Goal: Information Seeking & Learning: Learn about a topic

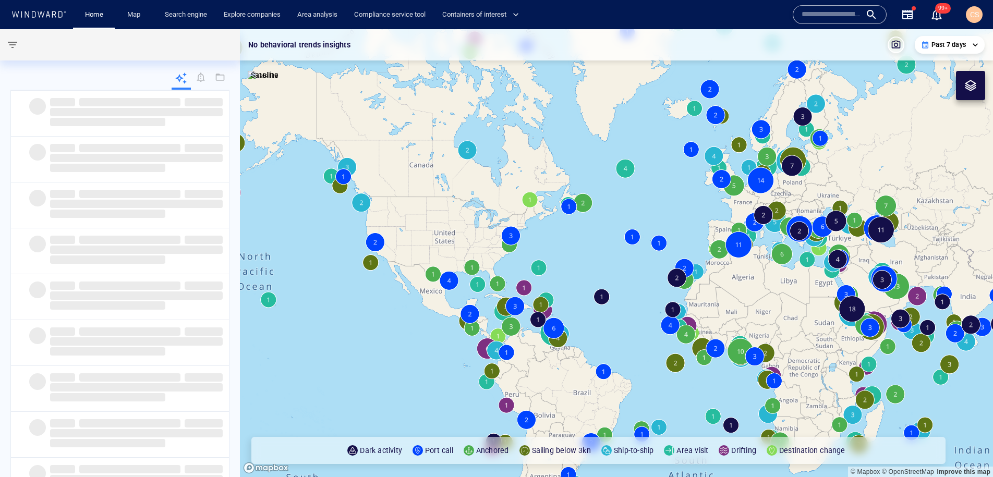
click at [831, 17] on input "text" at bounding box center [830, 15] width 59 height 16
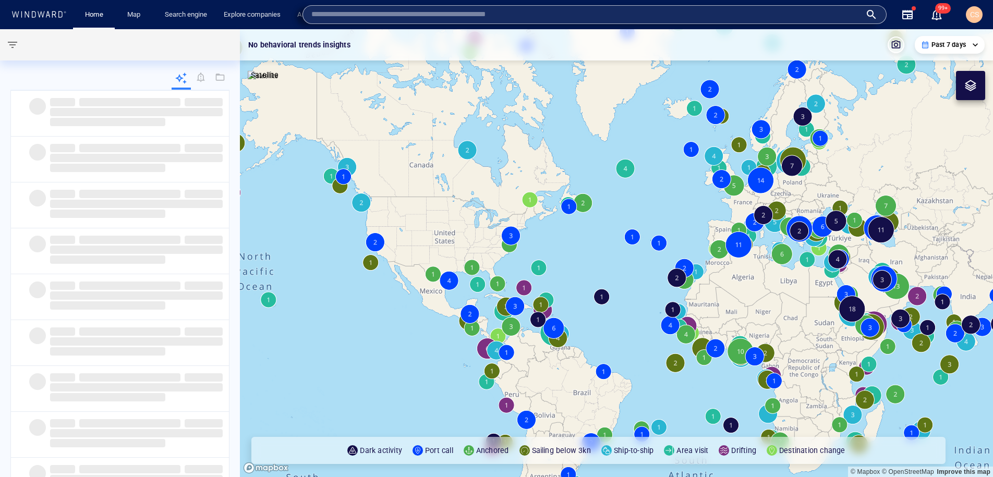
paste input "*******"
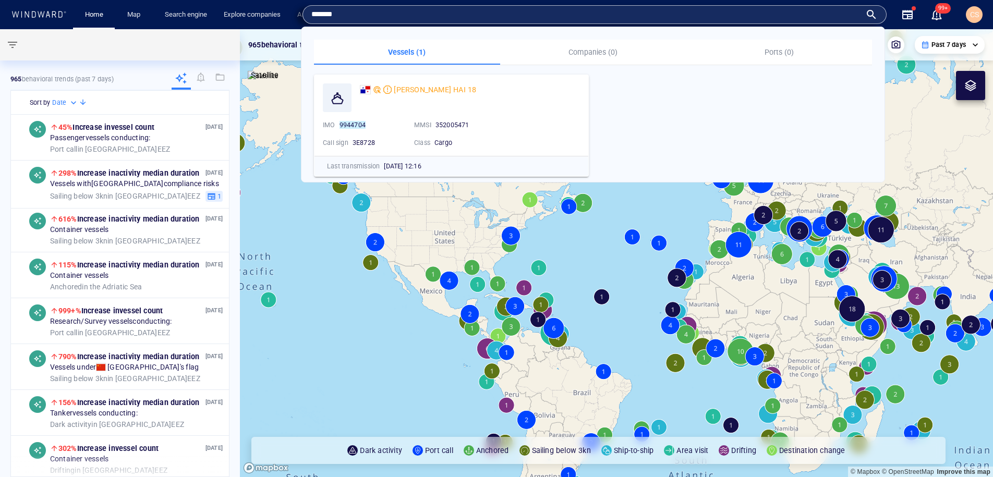
type input "*******"
click at [409, 87] on span "HUA YU HAI 18" at bounding box center [435, 89] width 82 height 8
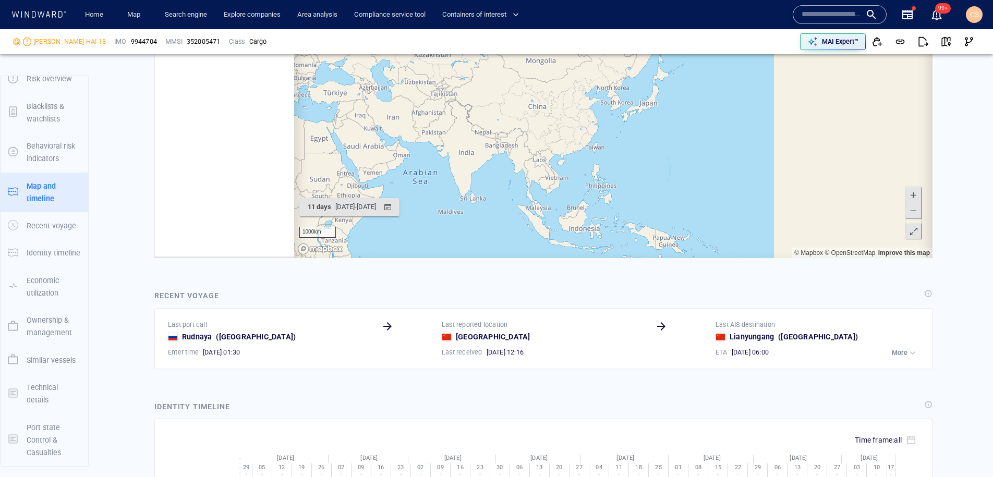
scroll to position [5600, 0]
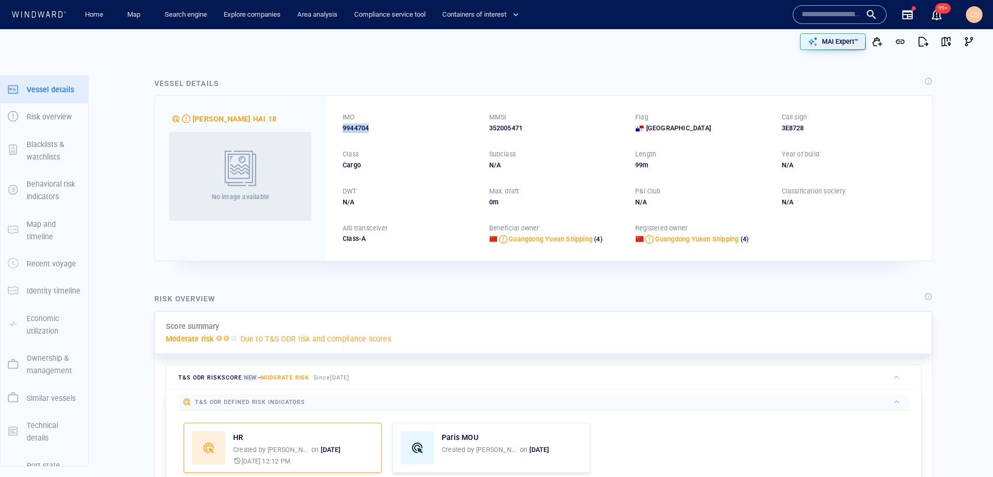
drag, startPoint x: 344, startPoint y: 128, endPoint x: 385, endPoint y: 128, distance: 40.7
click at [385, 128] on div "9944704" at bounding box center [409, 128] width 134 height 9
copy span "9944704"
drag, startPoint x: 204, startPoint y: 118, endPoint x: 197, endPoint y: 118, distance: 7.3
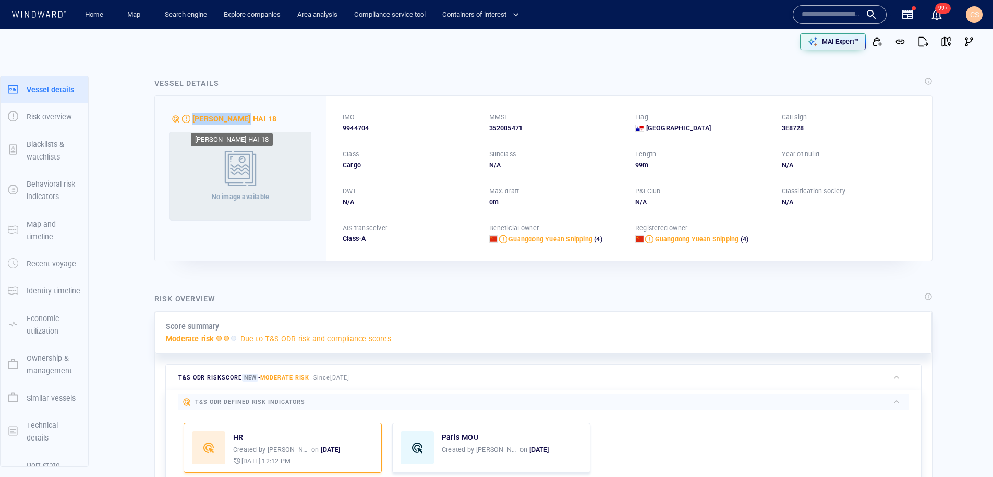
click at [195, 119] on div "HUA YU HAI 18" at bounding box center [241, 119] width 138 height 13
drag, startPoint x: 236, startPoint y: 120, endPoint x: 195, endPoint y: 123, distance: 40.2
click at [194, 123] on div "HUA YU HAI 18" at bounding box center [241, 119] width 138 height 13
copy div "HUA YU HAI 18"
click at [818, 18] on input "text" at bounding box center [830, 15] width 59 height 16
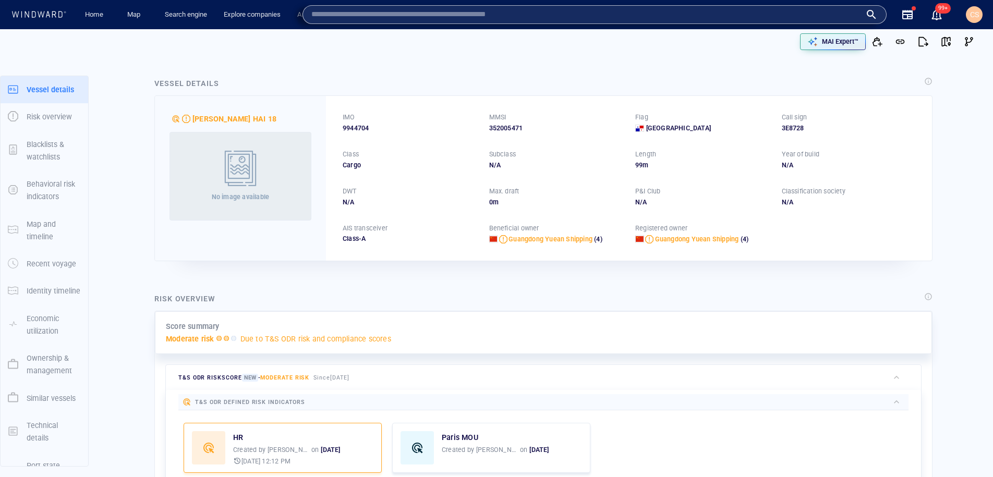
paste input "*******"
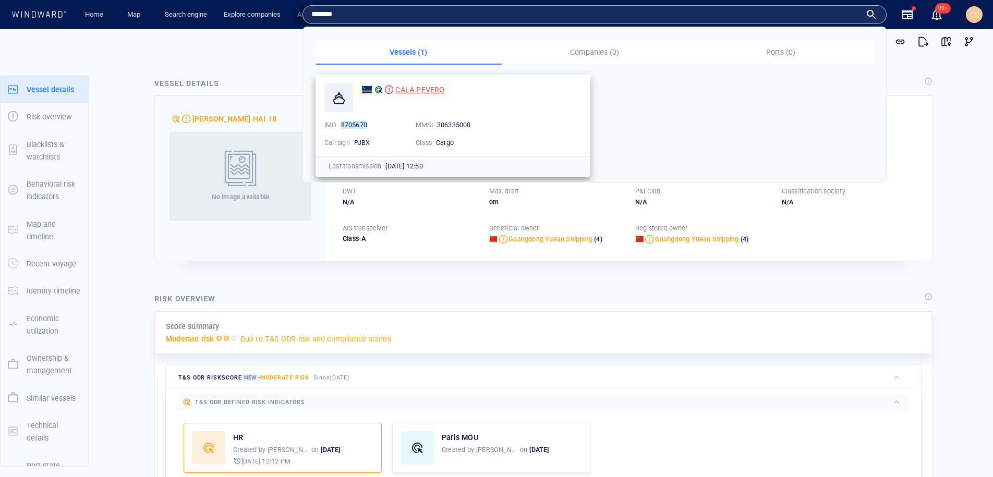
type input "*******"
drag, startPoint x: 420, startPoint y: 92, endPoint x: 427, endPoint y: 91, distance: 7.4
click at [420, 92] on span "CALA PEVERO" at bounding box center [419, 89] width 49 height 8
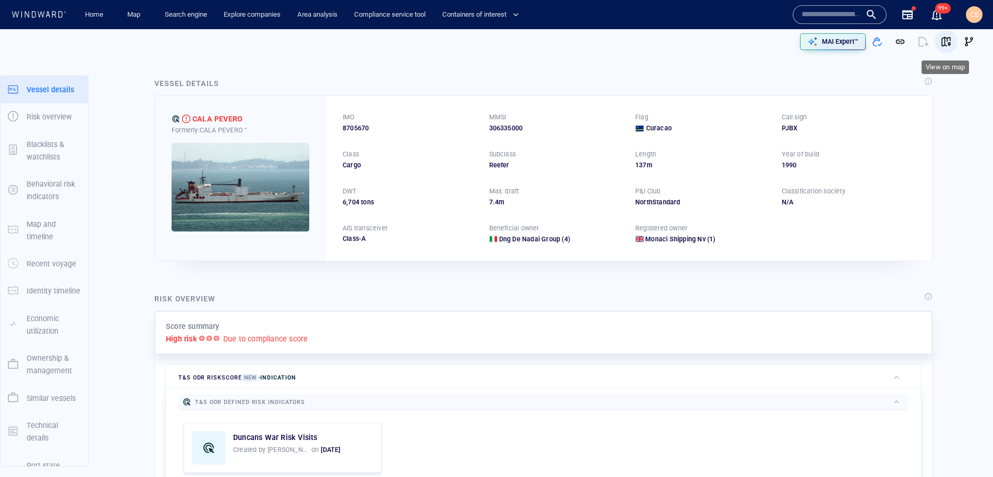
click at [941, 41] on span "button" at bounding box center [945, 41] width 10 height 10
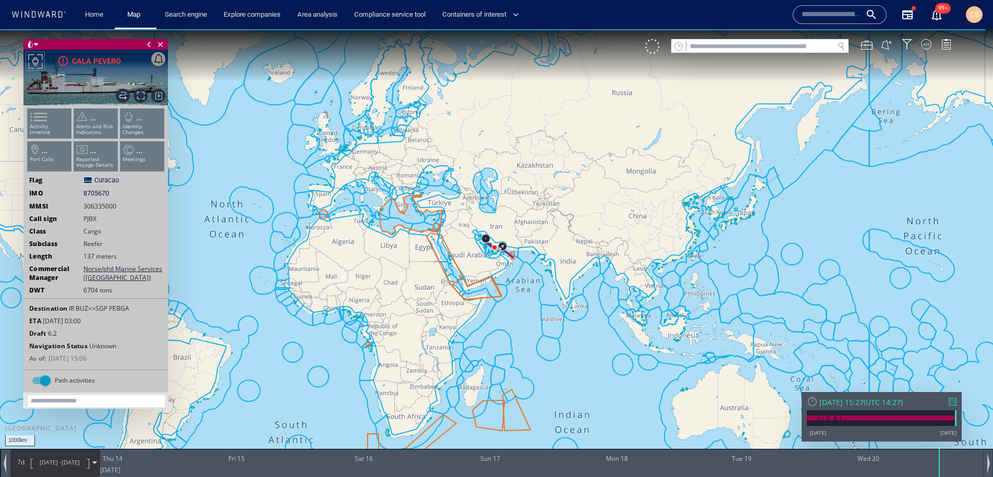
click at [51, 121] on ul "Activity timeline ... Alerts and Risk Indicators ... Identity Changes ... Port …" at bounding box center [96, 142] width 140 height 74
click at [45, 123] on ul "Activity timeline ... Alerts and Risk Indicators ... Identity Changes ... Port …" at bounding box center [96, 142] width 140 height 74
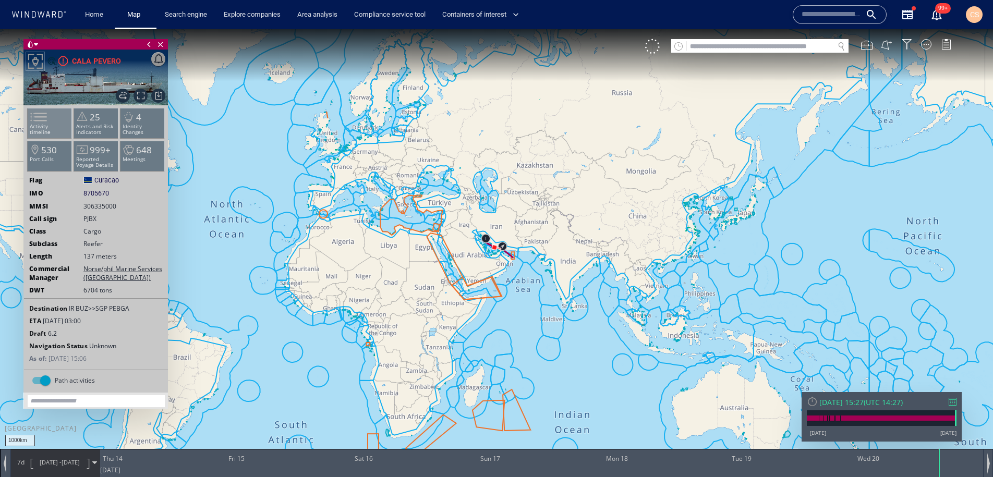
click at [54, 120] on li "Activity timeline" at bounding box center [50, 123] width 44 height 30
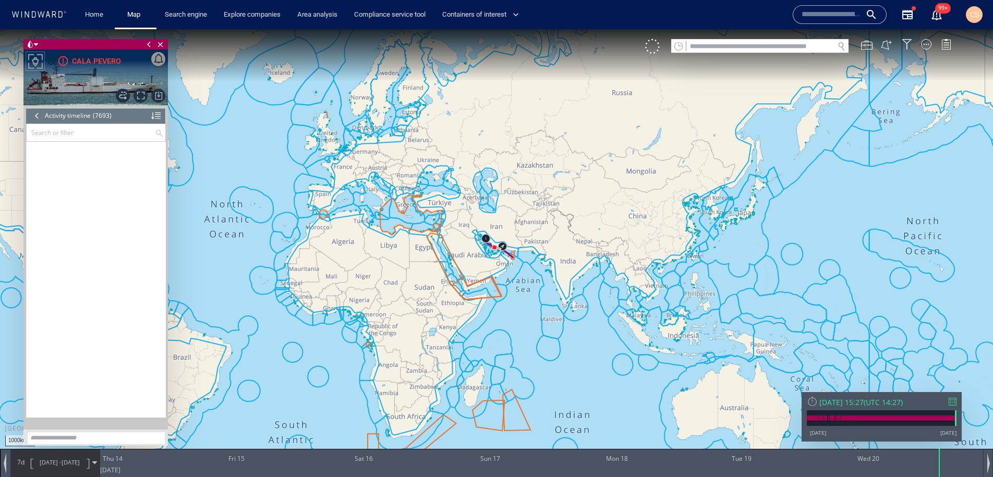
scroll to position [220288, 0]
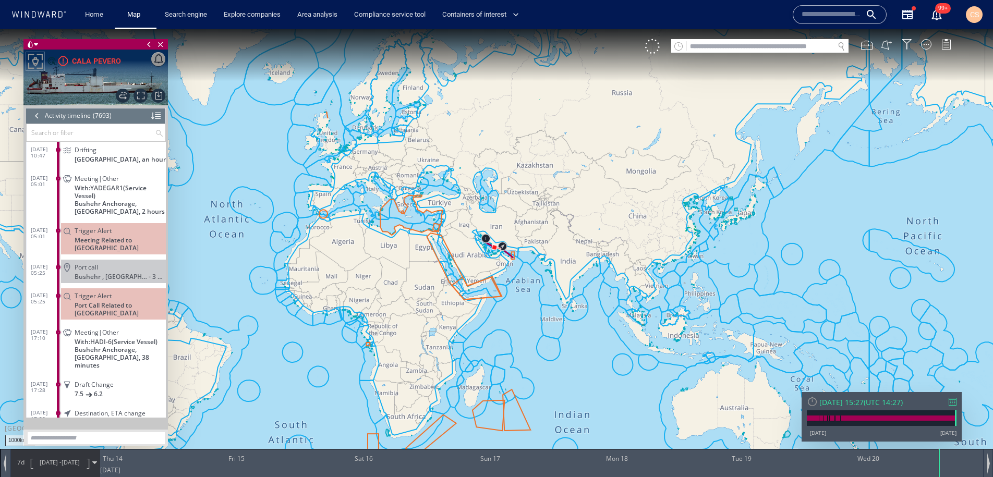
click at [106, 177] on span "Meeting|Other" at bounding box center [97, 179] width 44 height 8
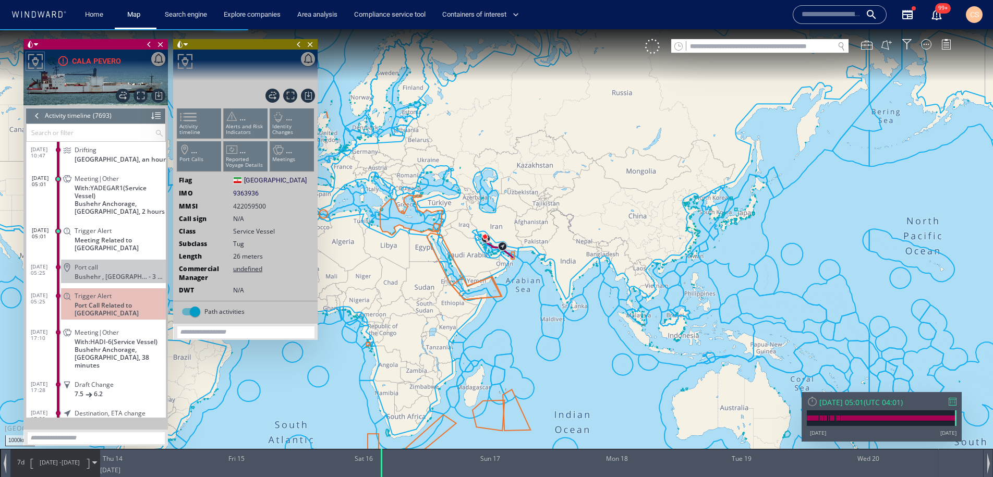
scroll to position [220306, 0]
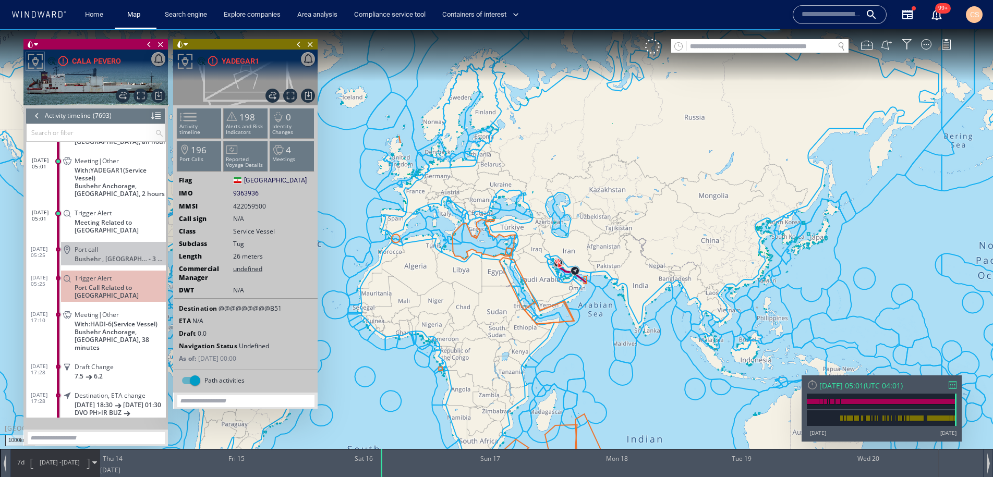
drag, startPoint x: 567, startPoint y: 292, endPoint x: 631, endPoint y: 312, distance: 67.1
click at [632, 313] on canvas "Map" at bounding box center [496, 247] width 993 height 437
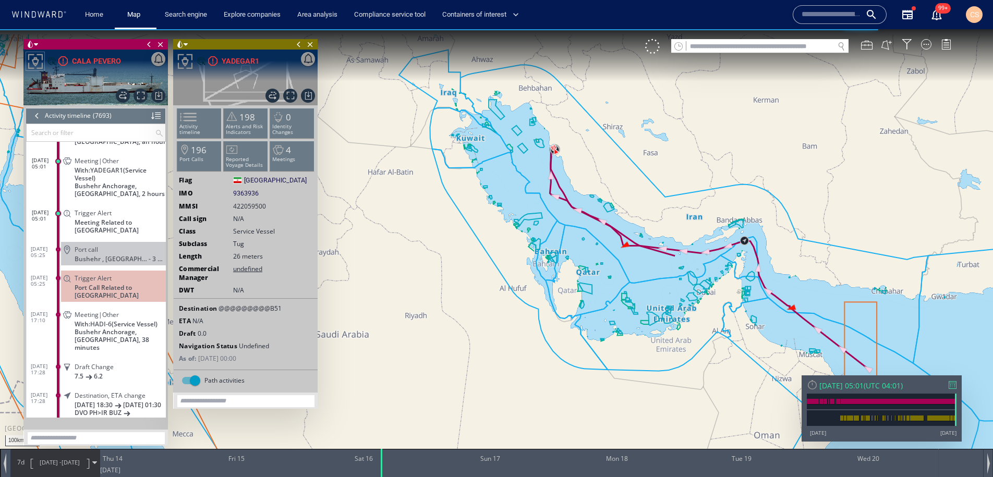
drag, startPoint x: 595, startPoint y: 297, endPoint x: 582, endPoint y: 287, distance: 15.6
click at [595, 298] on canvas "Map" at bounding box center [496, 247] width 993 height 437
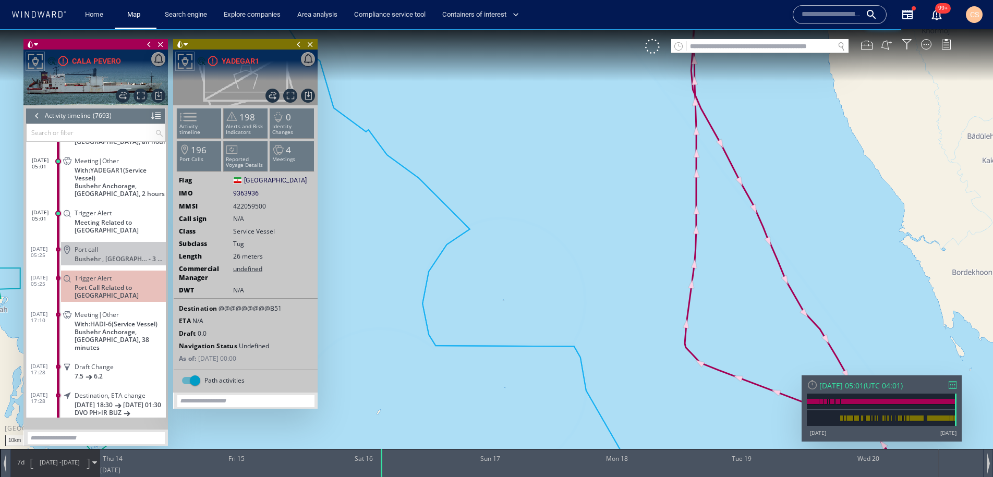
drag, startPoint x: 559, startPoint y: 234, endPoint x: 475, endPoint y: 339, distance: 135.0
click at [460, 354] on canvas "Map" at bounding box center [496, 247] width 993 height 437
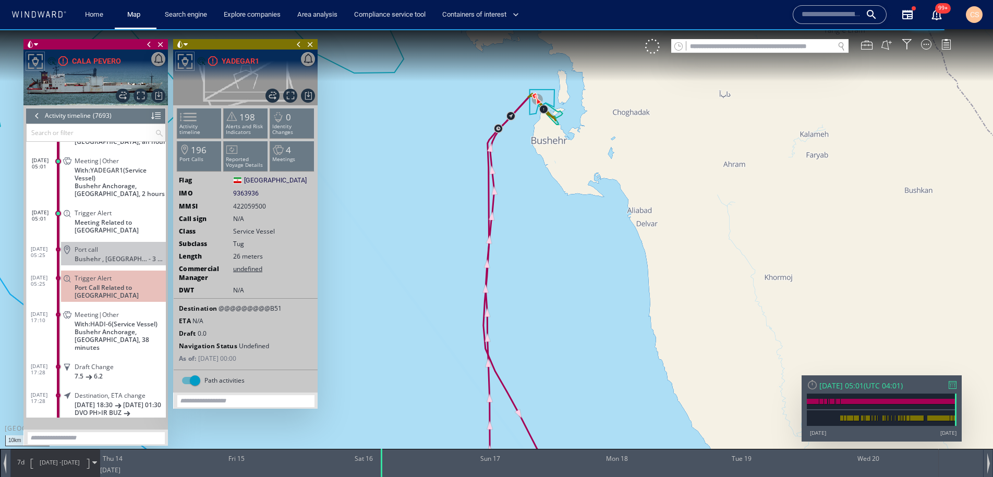
drag, startPoint x: 569, startPoint y: 234, endPoint x: 548, endPoint y: 295, distance: 64.6
click at [554, 305] on canvas "Map" at bounding box center [496, 247] width 993 height 437
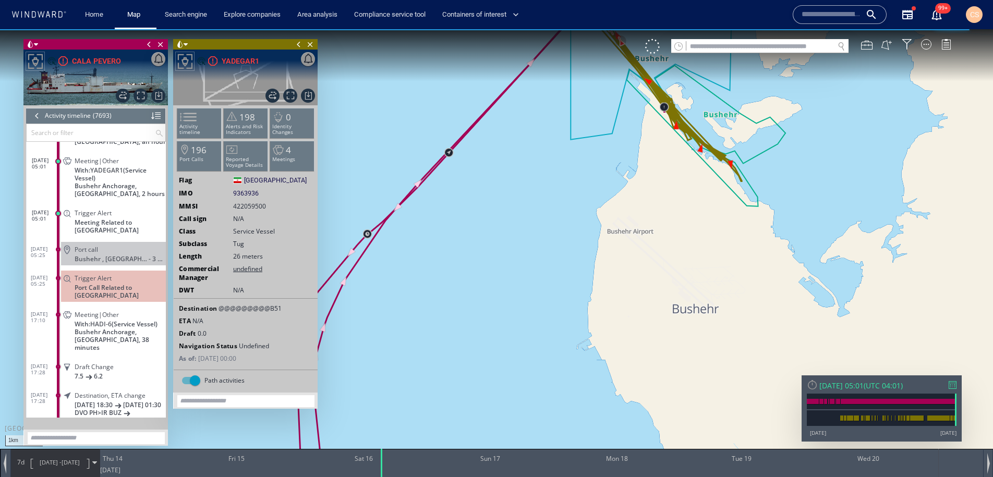
drag, startPoint x: 605, startPoint y: 173, endPoint x: 505, endPoint y: 328, distance: 185.2
click at [501, 346] on canvas "Map" at bounding box center [496, 247] width 993 height 437
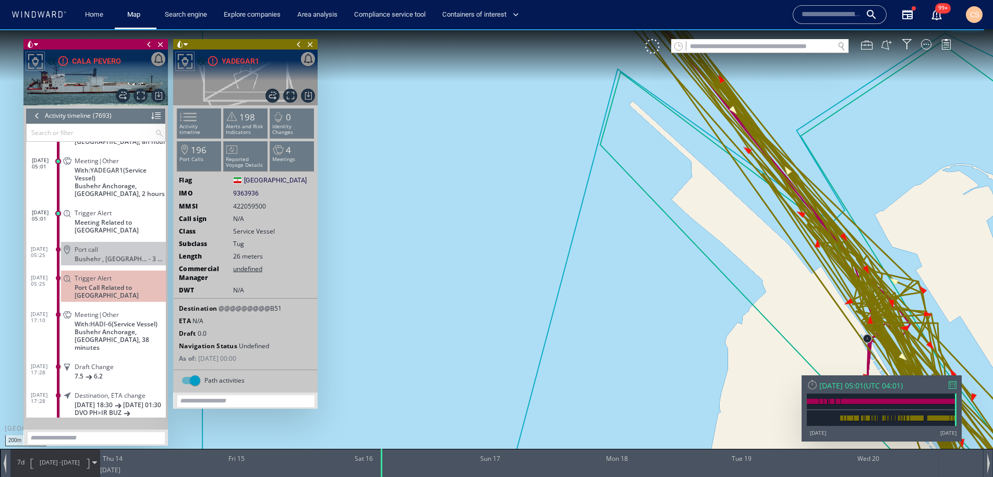
drag, startPoint x: 529, startPoint y: 258, endPoint x: 595, endPoint y: 352, distance: 115.4
click at [619, 476] on html "200m © Mapbox © OpenStreetMap Improve this map 0 0 Wed 13 August 2025 Thu 14 Fr…" at bounding box center [496, 253] width 993 height 448
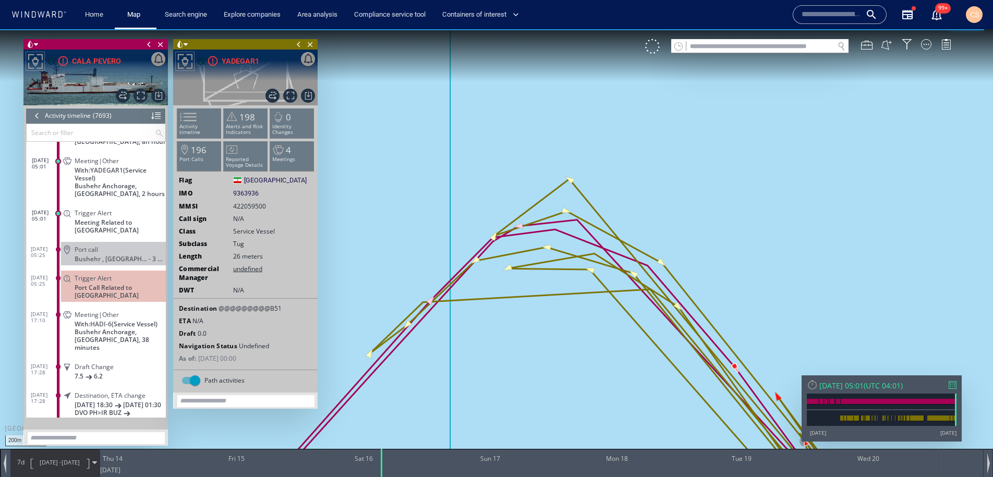
drag, startPoint x: 596, startPoint y: 427, endPoint x: 647, endPoint y: 501, distance: 89.9
click at [647, 476] on html "200m © Mapbox © OpenStreetMap Improve this map 0 0 Wed 13 August 2025 Thu 14 Fr…" at bounding box center [496, 253] width 993 height 448
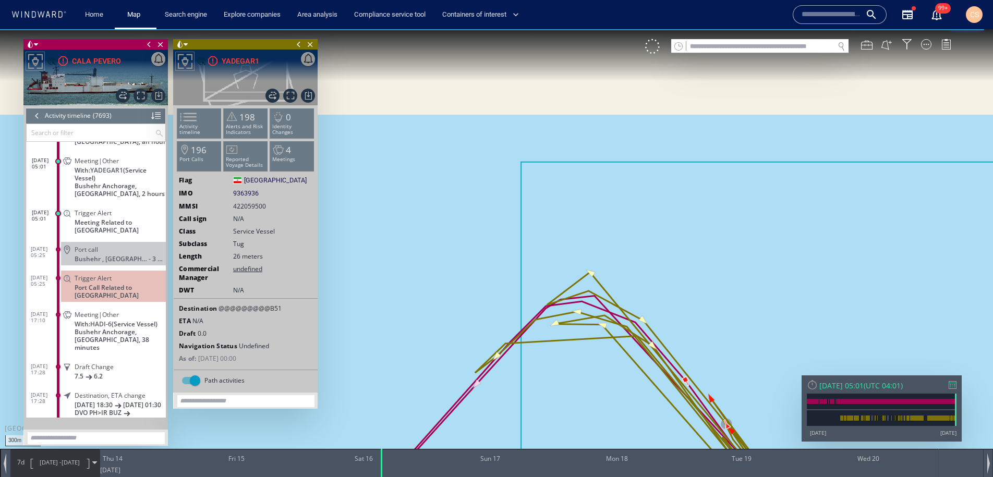
drag, startPoint x: 578, startPoint y: 337, endPoint x: 451, endPoint y: 112, distance: 257.9
click at [450, 112] on canvas "Map" at bounding box center [496, 247] width 993 height 437
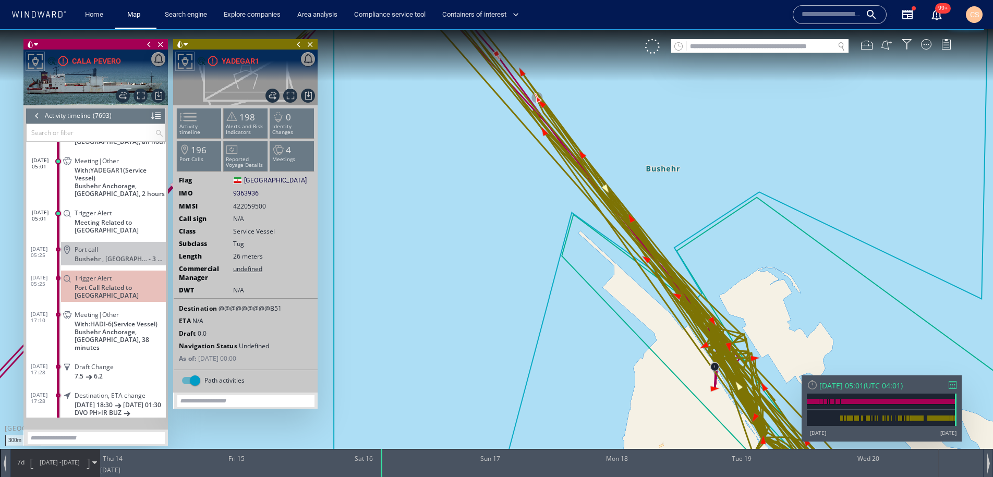
drag, startPoint x: 534, startPoint y: 273, endPoint x: 399, endPoint y: 111, distance: 211.4
click at [398, 111] on canvas "Map" at bounding box center [496, 247] width 993 height 437
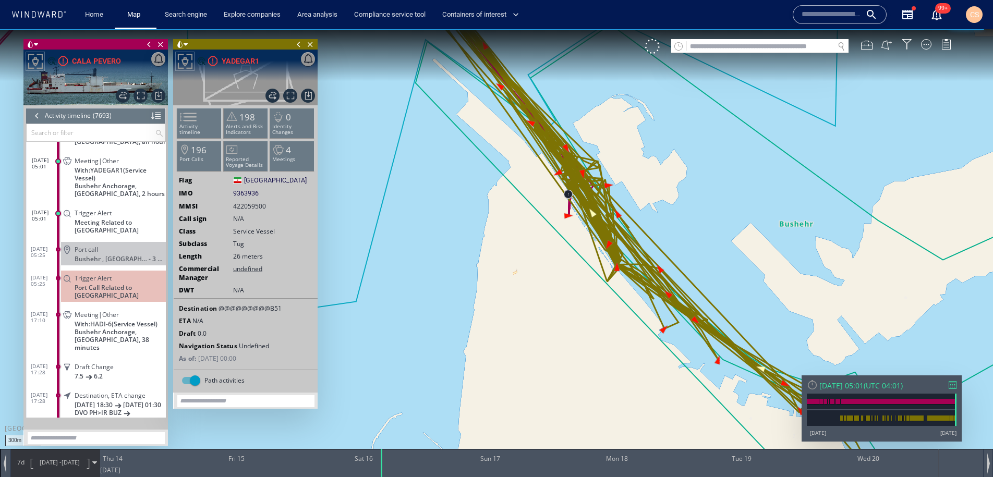
drag, startPoint x: 570, startPoint y: 299, endPoint x: 561, endPoint y: 301, distance: 9.5
click at [560, 301] on canvas "Map" at bounding box center [496, 247] width 993 height 437
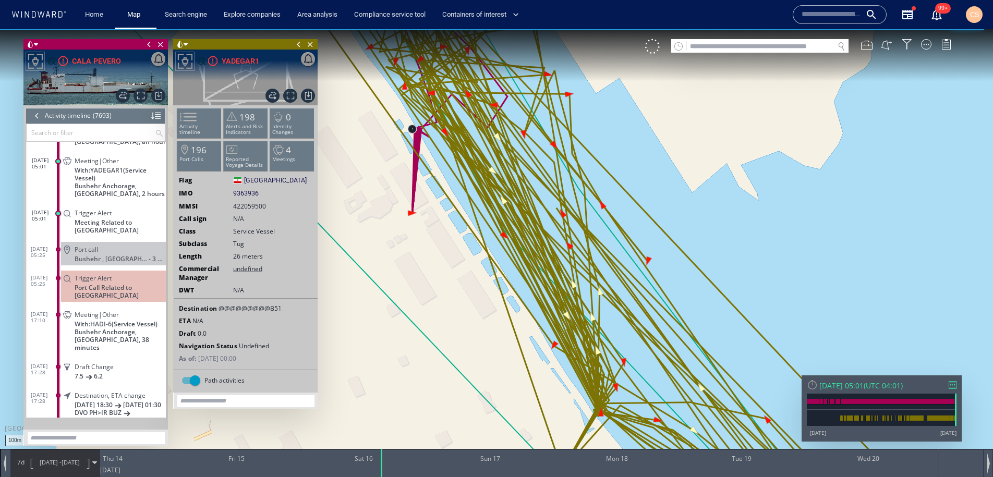
drag, startPoint x: 602, startPoint y: 267, endPoint x: 613, endPoint y: 285, distance: 20.8
click at [633, 287] on canvas "Map" at bounding box center [496, 247] width 993 height 437
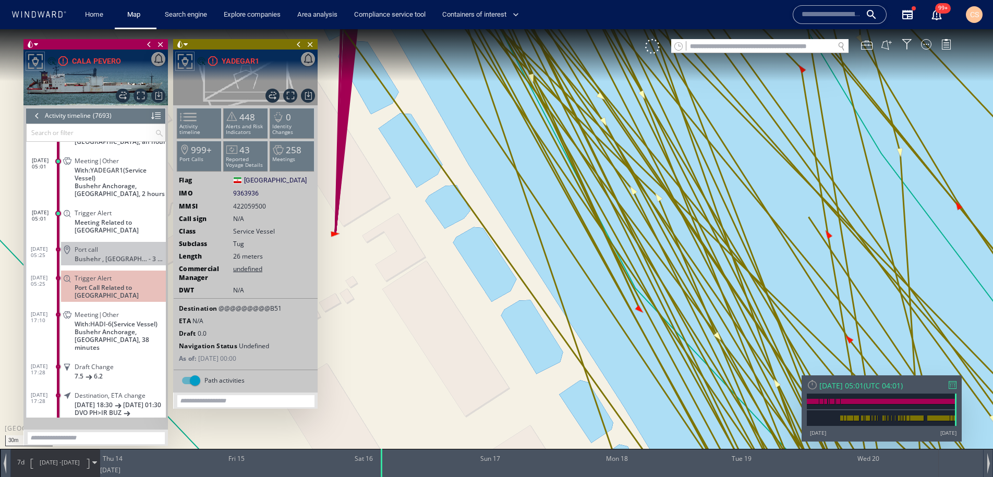
drag, startPoint x: 638, startPoint y: 446, endPoint x: 687, endPoint y: 504, distance: 75.9
click at [687, 476] on html "30m © Mapbox © OpenStreetMap Improve this map 0 0 Wed 13 August 2025 Thu 14 Fri…" at bounding box center [496, 253] width 993 height 448
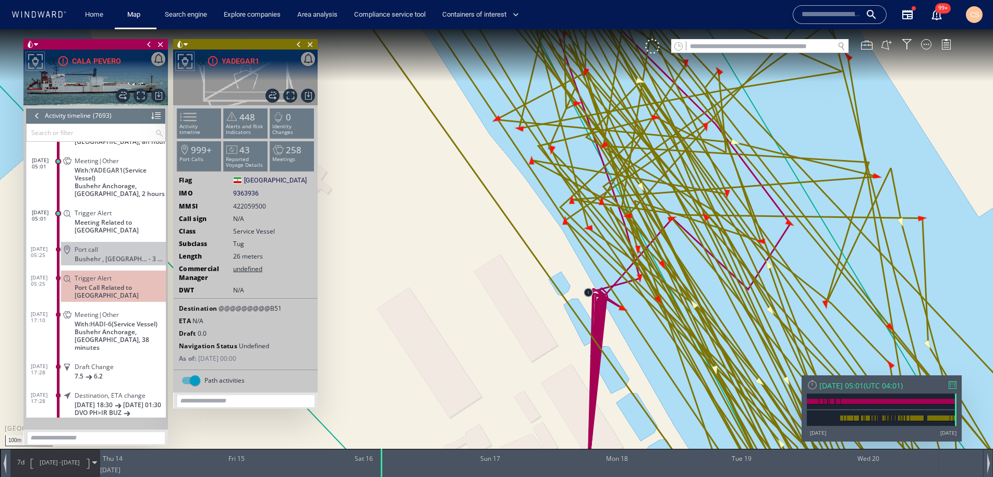
drag, startPoint x: 655, startPoint y: 353, endPoint x: 539, endPoint y: 248, distance: 156.5
click at [538, 248] on canvas "Map" at bounding box center [496, 247] width 993 height 437
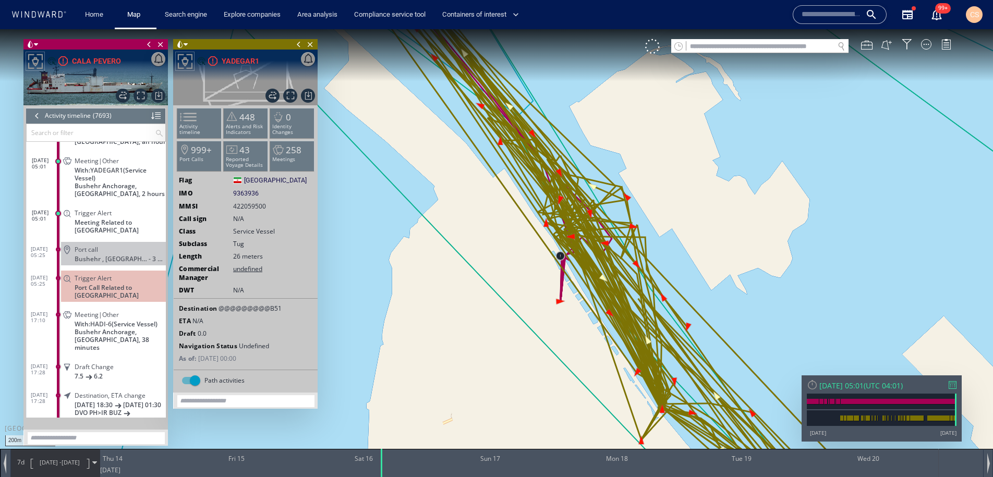
drag, startPoint x: 672, startPoint y: 332, endPoint x: 586, endPoint y: 202, distance: 156.1
click at [583, 201] on canvas "Map" at bounding box center [496, 247] width 993 height 437
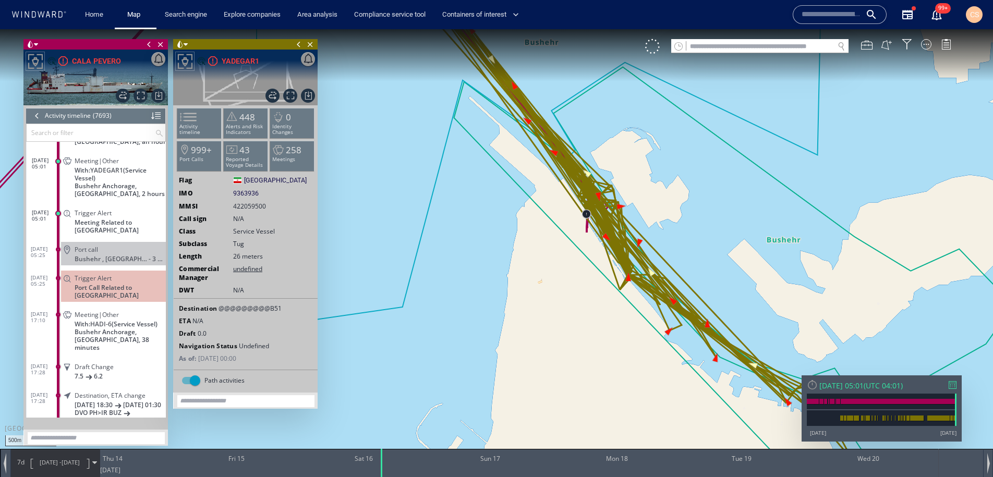
drag, startPoint x: 632, startPoint y: 318, endPoint x: 552, endPoint y: 267, distance: 95.3
click at [552, 267] on canvas "Map" at bounding box center [496, 247] width 993 height 437
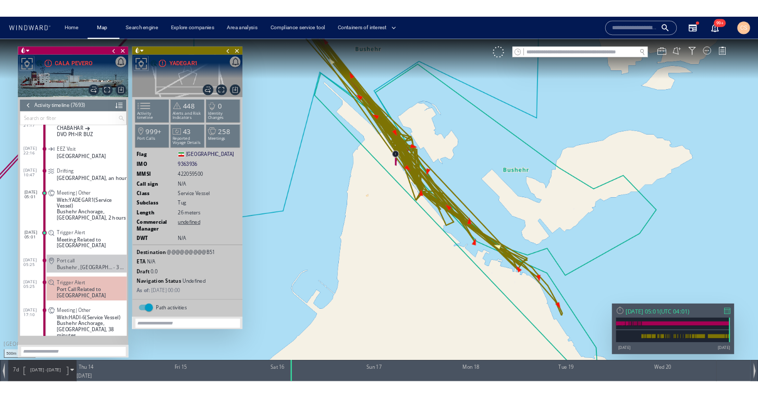
scroll to position [220242, 0]
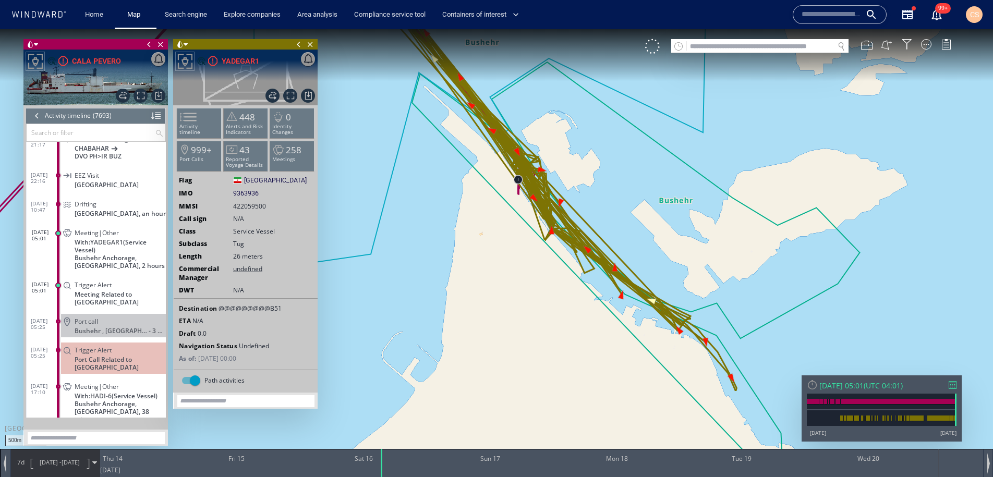
click at [66, 346] on span at bounding box center [67, 350] width 18 height 9
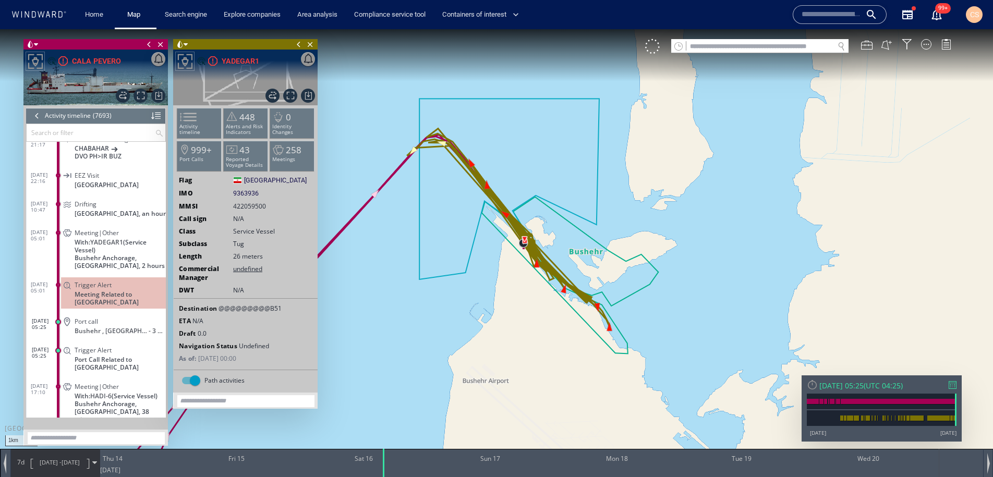
drag, startPoint x: 517, startPoint y: 310, endPoint x: 623, endPoint y: 287, distance: 108.7
click at [631, 287] on canvas "Map" at bounding box center [496, 247] width 993 height 437
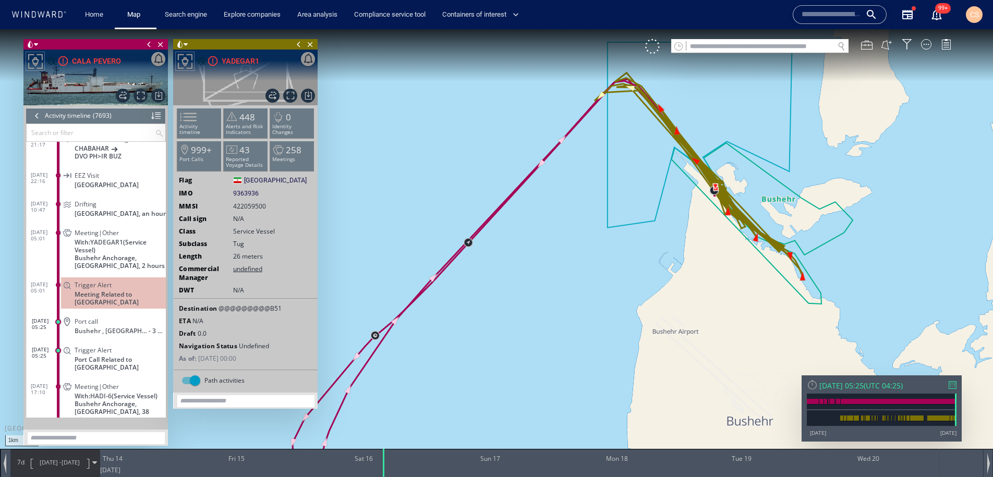
drag, startPoint x: 627, startPoint y: 278, endPoint x: 511, endPoint y: 291, distance: 116.5
click at [511, 291] on canvas "Map" at bounding box center [496, 247] width 993 height 437
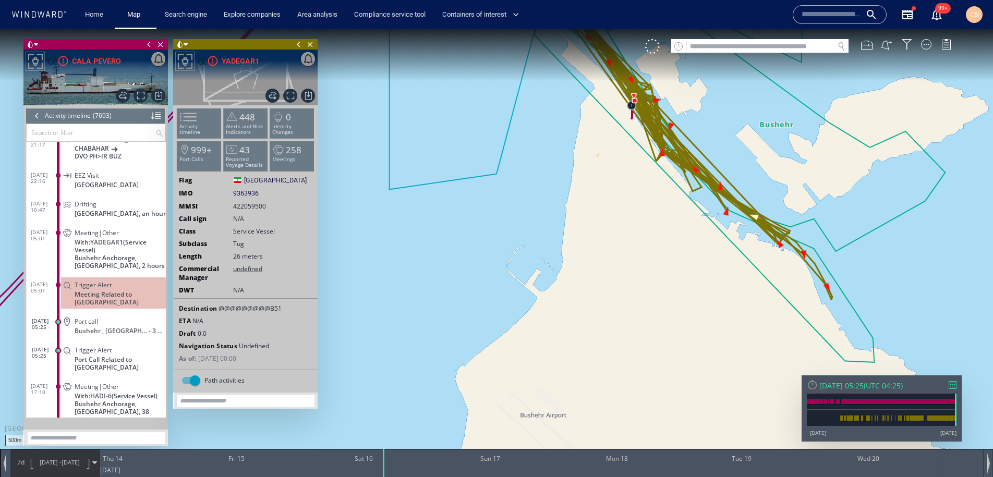
drag, startPoint x: 655, startPoint y: 199, endPoint x: 579, endPoint y: 316, distance: 139.1
click at [579, 316] on canvas "Map" at bounding box center [496, 247] width 993 height 437
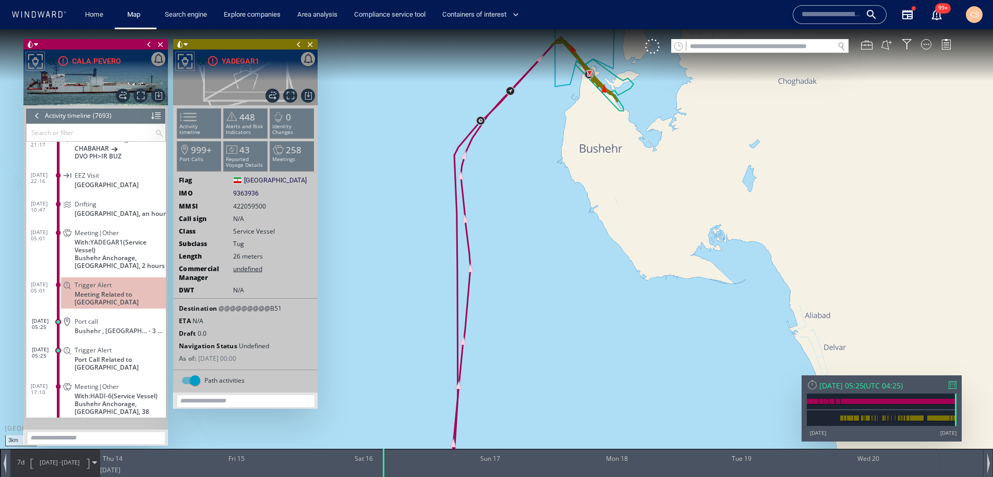
drag, startPoint x: 525, startPoint y: 330, endPoint x: 598, endPoint y: 130, distance: 213.4
click at [598, 73] on canvas "Map" at bounding box center [496, 247] width 993 height 437
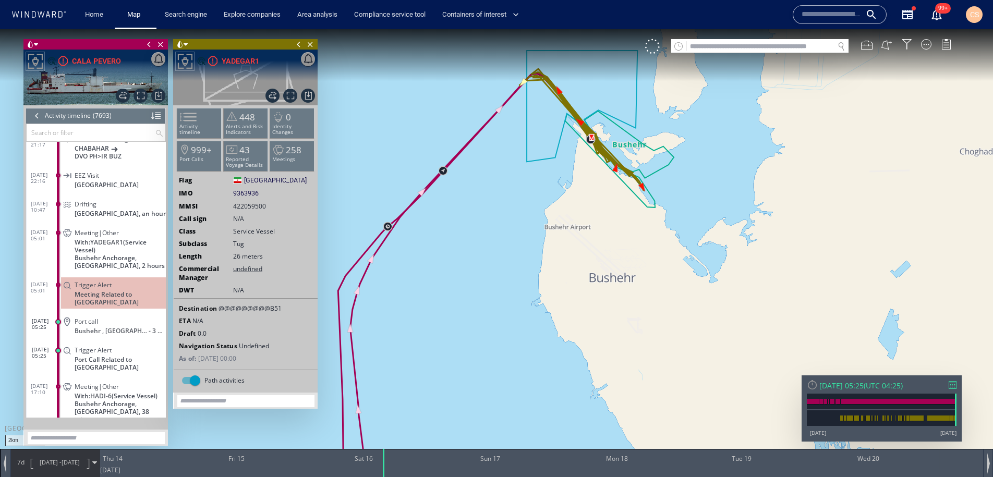
drag, startPoint x: 587, startPoint y: 219, endPoint x: 483, endPoint y: 359, distance: 174.0
click at [483, 359] on canvas "Map" at bounding box center [496, 247] width 993 height 437
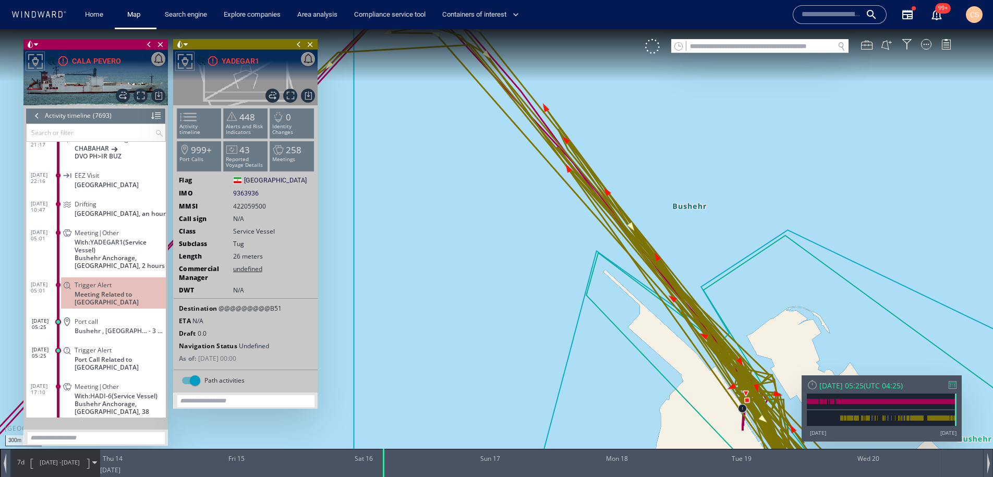
drag, startPoint x: 537, startPoint y: 207, endPoint x: 579, endPoint y: 450, distance: 247.0
click at [580, 29] on div "300m © Mapbox © OpenStreetMap Improve this map 0 0 Wed 13 August 2025 Thu 14 Fr…" at bounding box center [496, 29] width 993 height 0
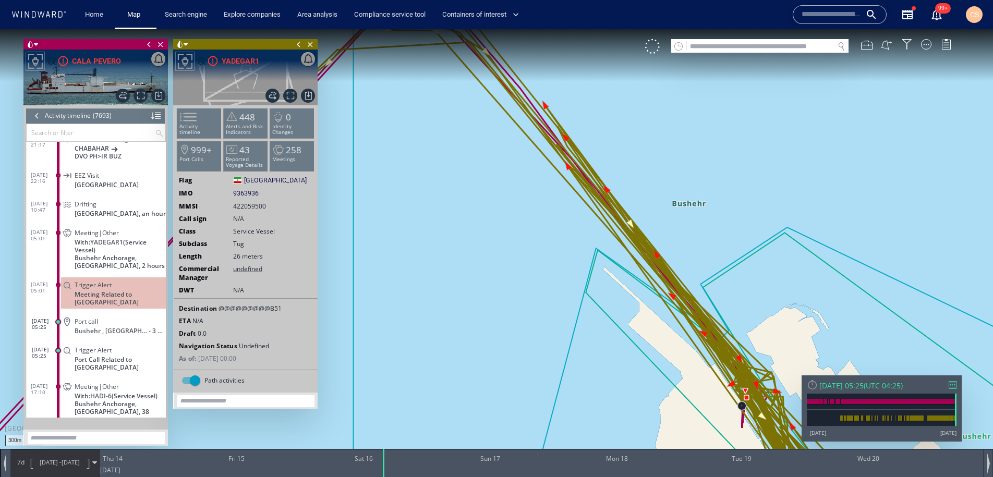
drag, startPoint x: 543, startPoint y: 332, endPoint x: 611, endPoint y: 339, distance: 68.7
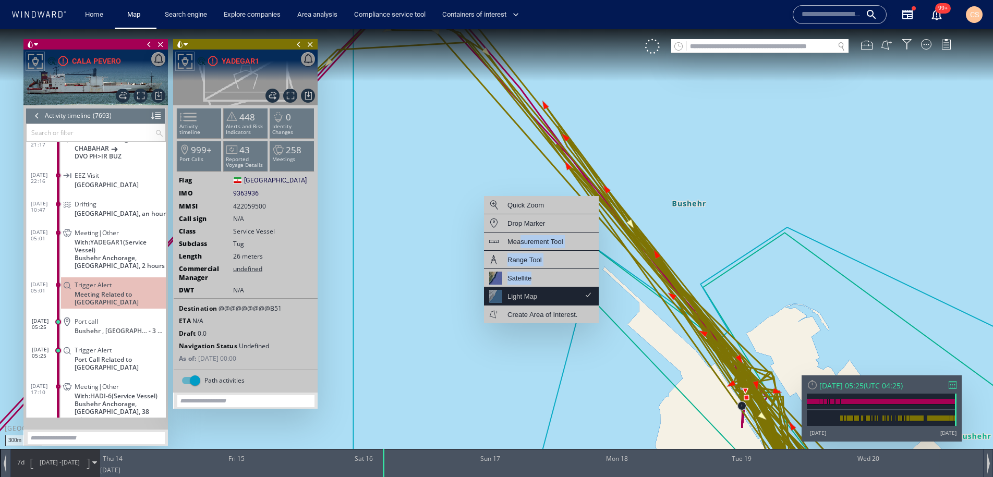
drag, startPoint x: 524, startPoint y: 241, endPoint x: 568, endPoint y: 292, distance: 67.2
click at [568, 292] on div "Quick Zoom Drop Marker Measurement Tool Range Tool Satellite Light Map Create A…" at bounding box center [541, 259] width 115 height 127
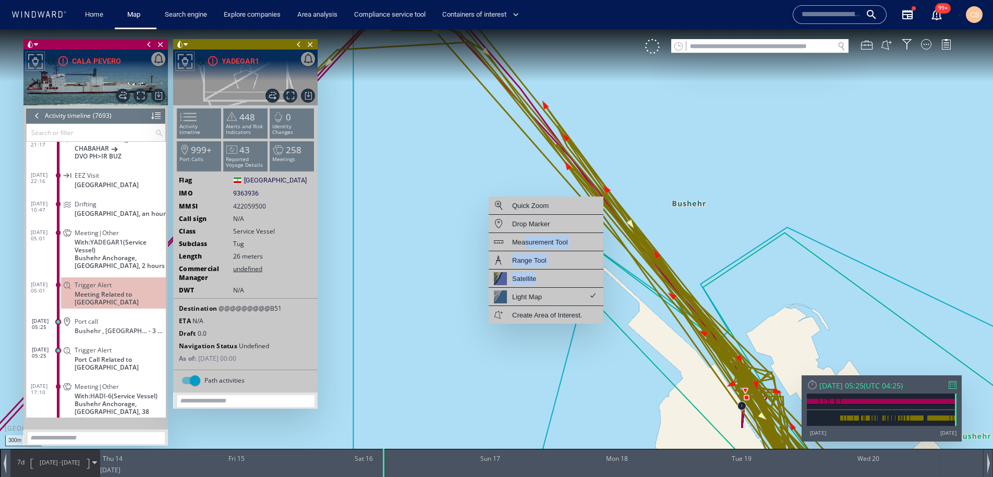
drag, startPoint x: 440, startPoint y: 186, endPoint x: 457, endPoint y: 191, distance: 17.5
click at [446, 187] on canvas "Map" at bounding box center [496, 247] width 993 height 437
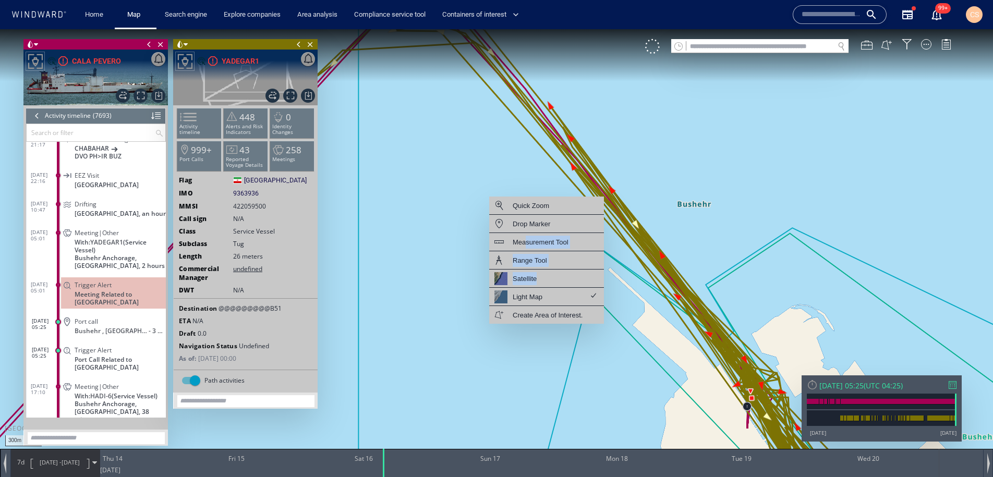
click at [445, 172] on canvas "Map" at bounding box center [496, 247] width 993 height 437
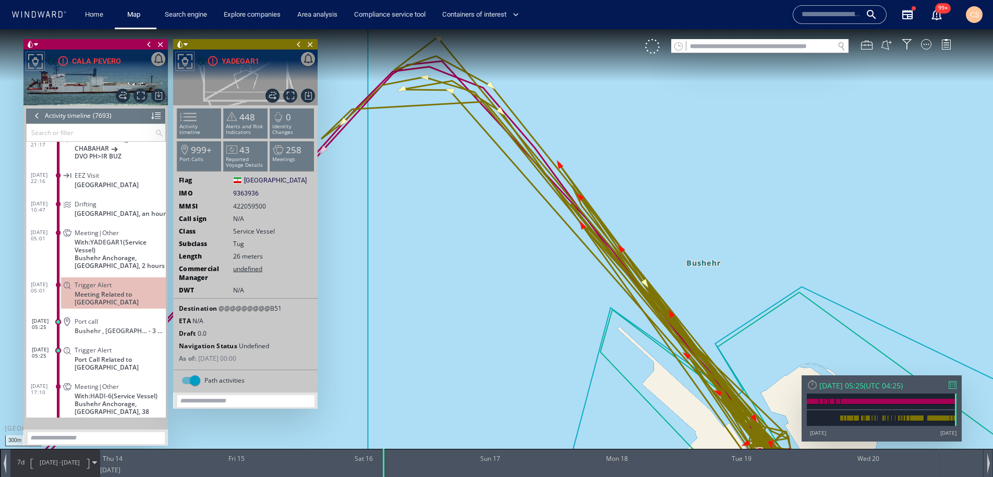
drag, startPoint x: 546, startPoint y: 250, endPoint x: 407, endPoint y: 132, distance: 181.6
click at [403, 131] on canvas "Map" at bounding box center [496, 247] width 993 height 437
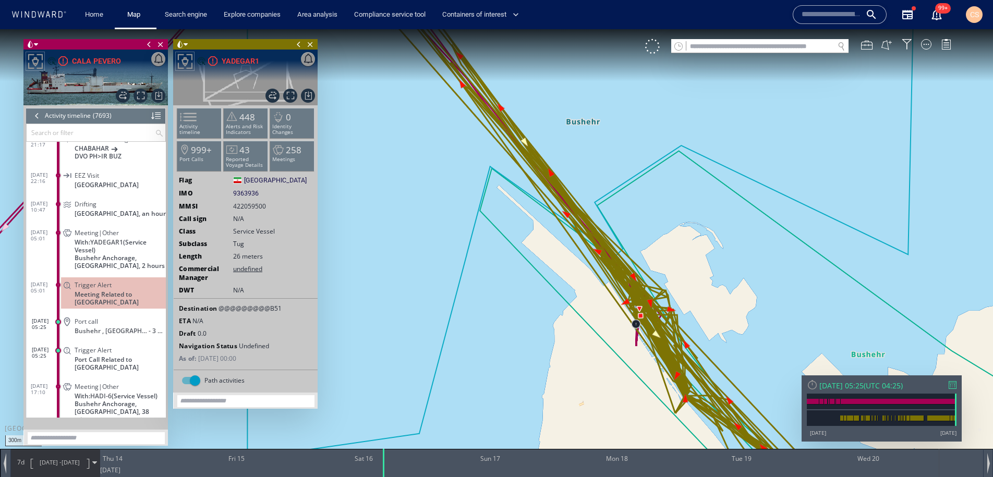
drag, startPoint x: 532, startPoint y: 271, endPoint x: 431, endPoint y: 156, distance: 153.0
click at [423, 155] on canvas "Map" at bounding box center [496, 247] width 993 height 437
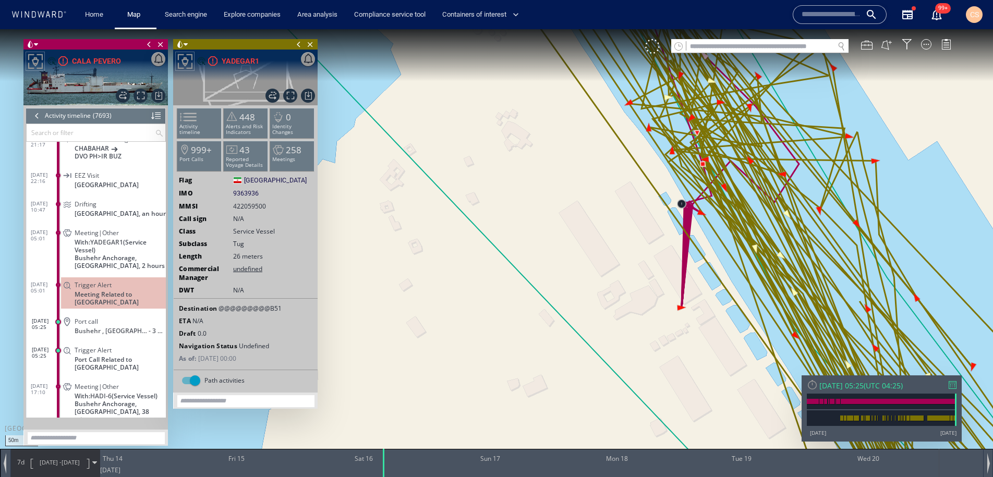
drag, startPoint x: 529, startPoint y: 222, endPoint x: 356, endPoint y: 252, distance: 175.6
click at [356, 252] on canvas "Map" at bounding box center [496, 247] width 993 height 437
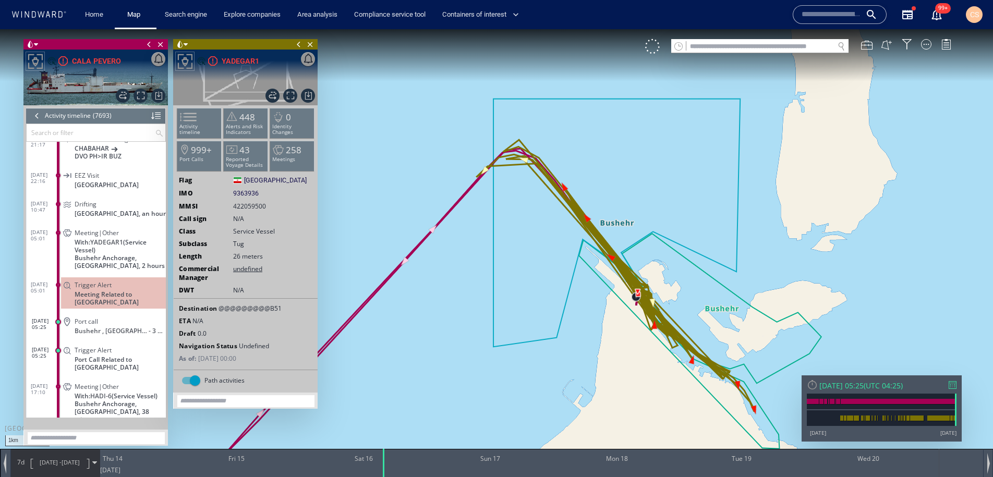
drag, startPoint x: 714, startPoint y: 297, endPoint x: 670, endPoint y: 224, distance: 85.4
click at [669, 223] on canvas "Map" at bounding box center [496, 247] width 993 height 437
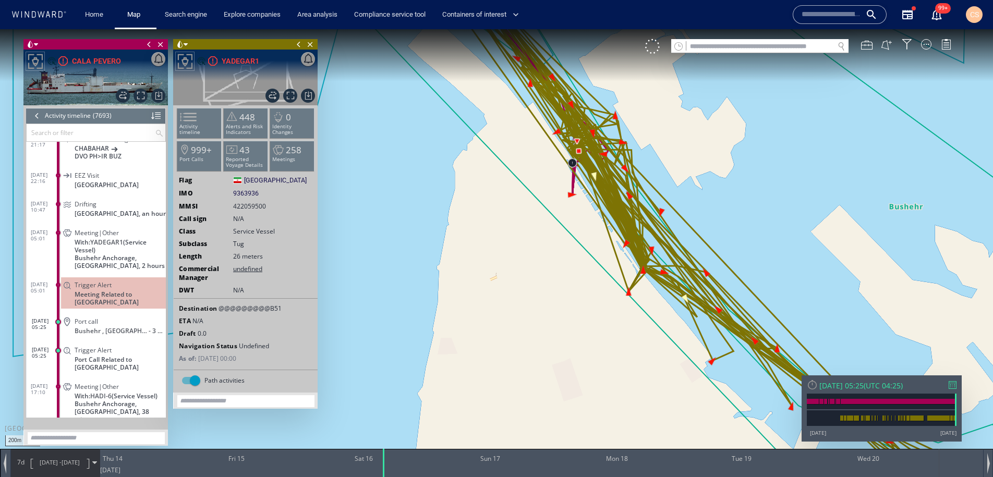
drag, startPoint x: 566, startPoint y: 272, endPoint x: 577, endPoint y: 342, distance: 71.7
click at [577, 342] on canvas "Map" at bounding box center [496, 247] width 993 height 437
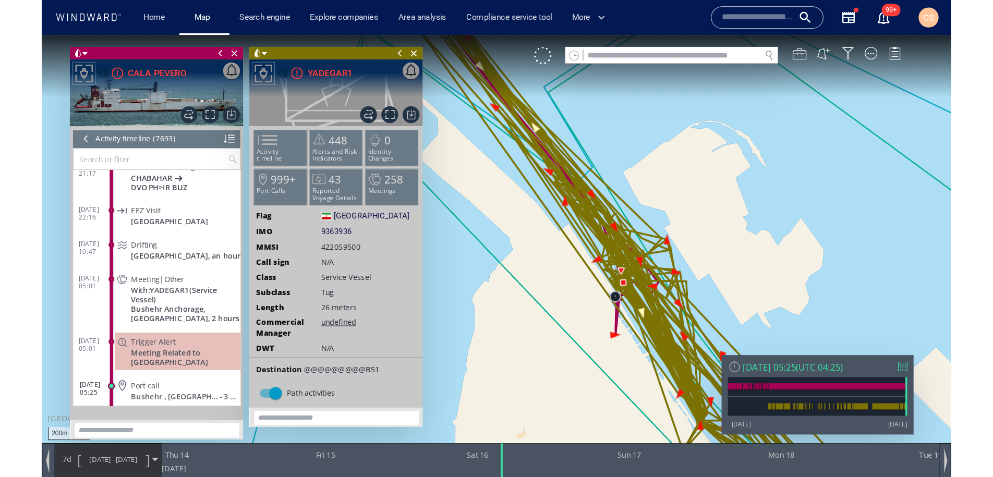
scroll to position [220242, 0]
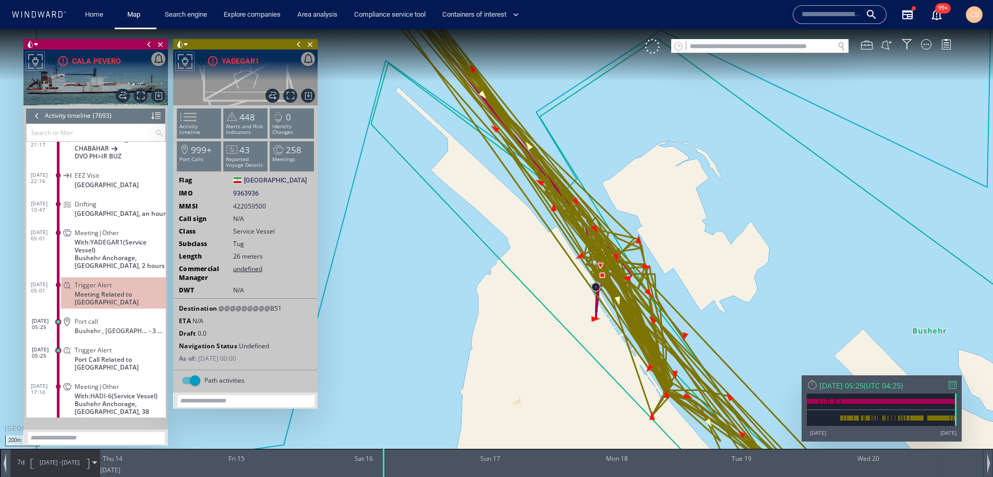
scroll to position [220242, 0]
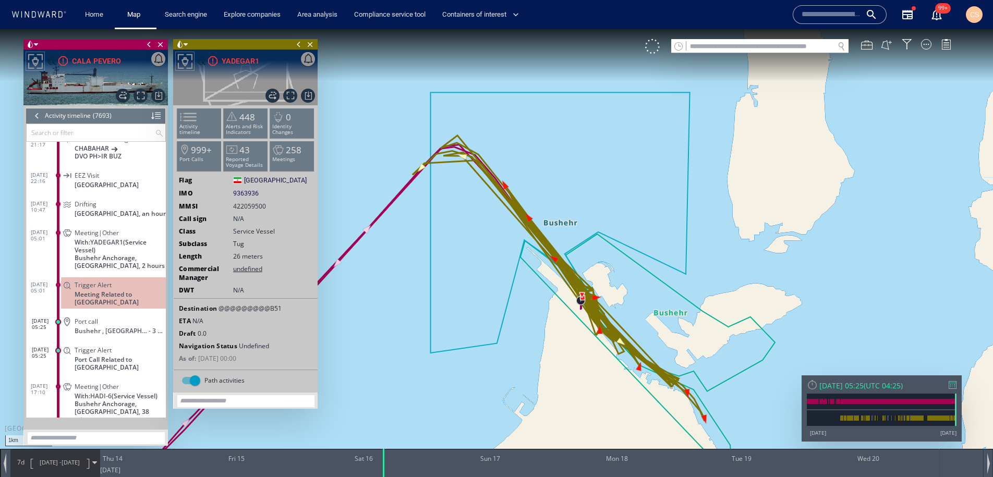
drag, startPoint x: 492, startPoint y: 287, endPoint x: 326, endPoint y: 228, distance: 175.4
click at [319, 227] on canvas "Map" at bounding box center [496, 247] width 993 height 437
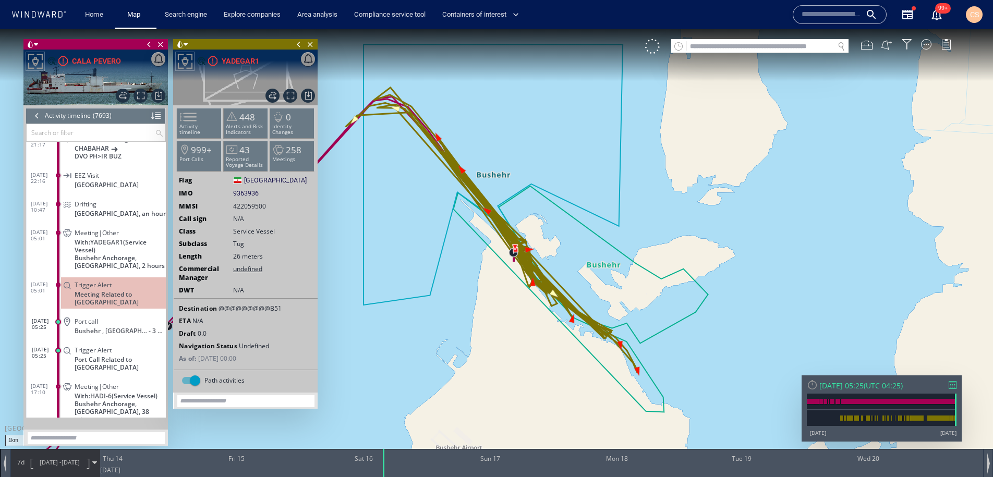
drag, startPoint x: 489, startPoint y: 277, endPoint x: 557, endPoint y: 286, distance: 68.4
click at [557, 286] on canvas "Map" at bounding box center [496, 247] width 993 height 437
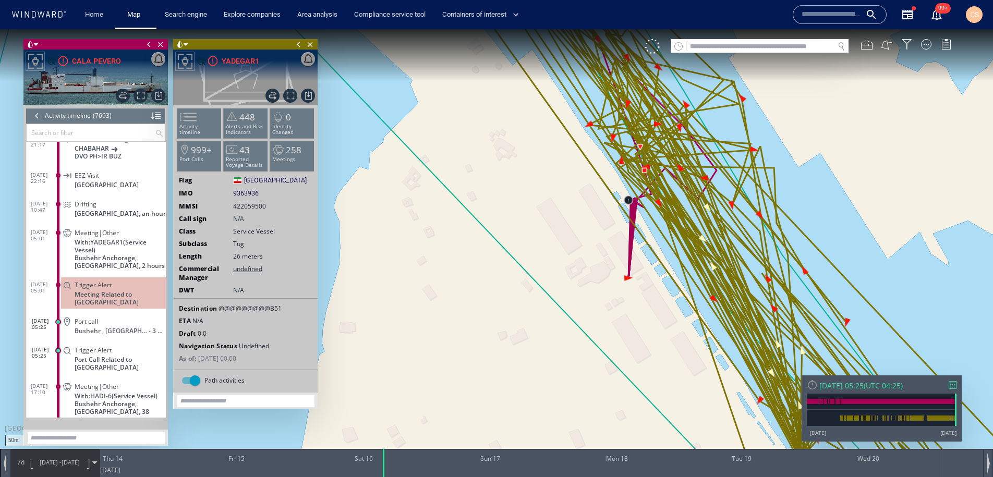
drag, startPoint x: 674, startPoint y: 252, endPoint x: 540, endPoint y: 332, distance: 155.6
click at [539, 332] on canvas "Map" at bounding box center [496, 247] width 993 height 437
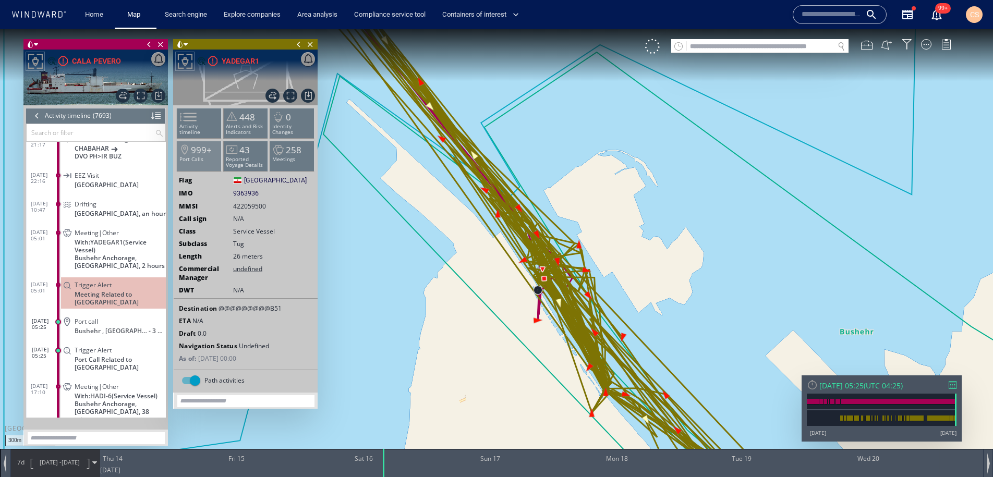
click at [200, 157] on p "Port Calls" at bounding box center [199, 159] width 44 height 6
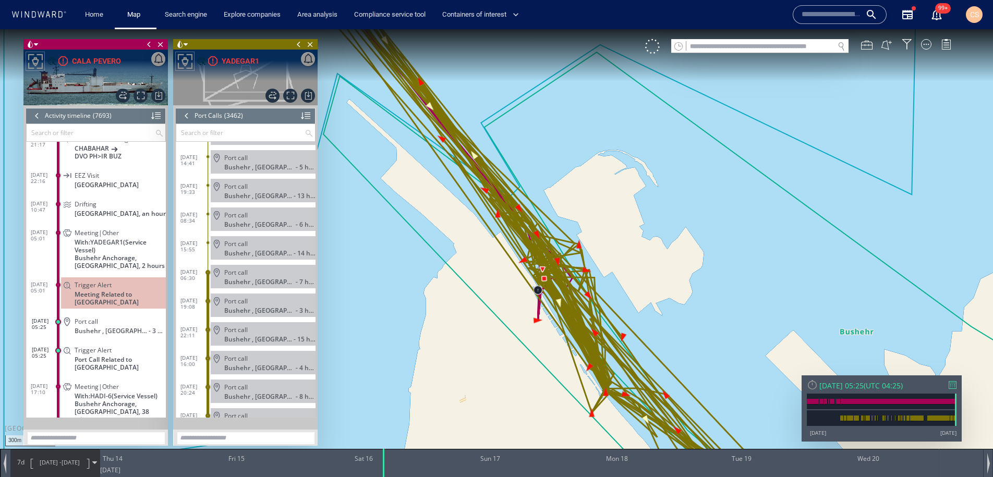
scroll to position [98712, 0]
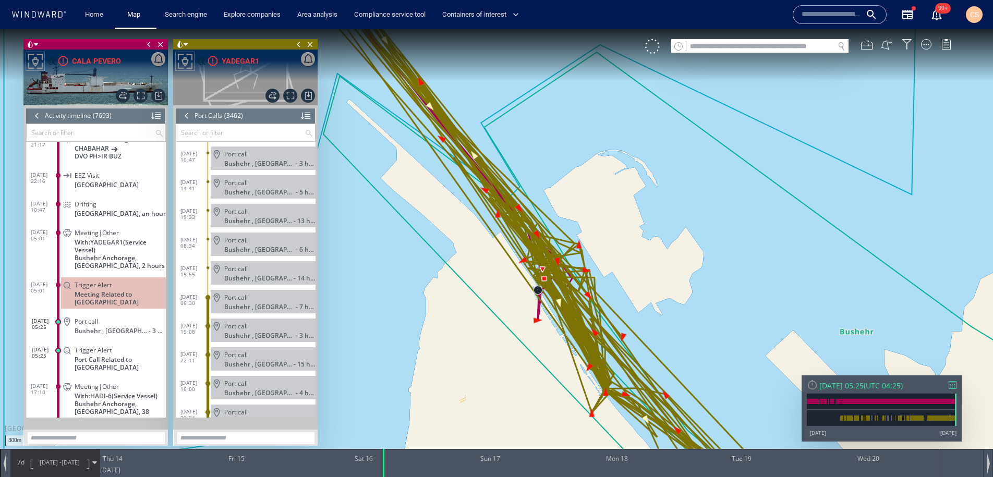
click at [850, 13] on input "text" at bounding box center [830, 15] width 59 height 16
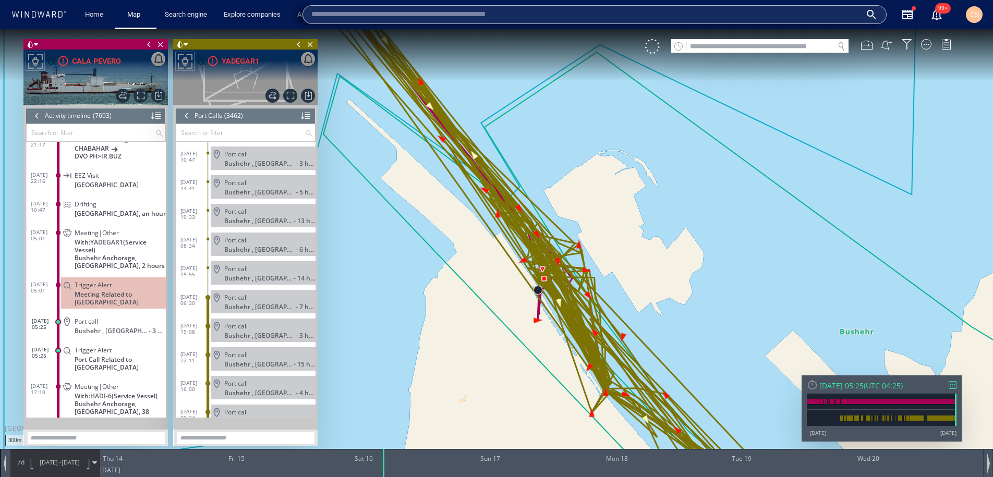
paste input "*******"
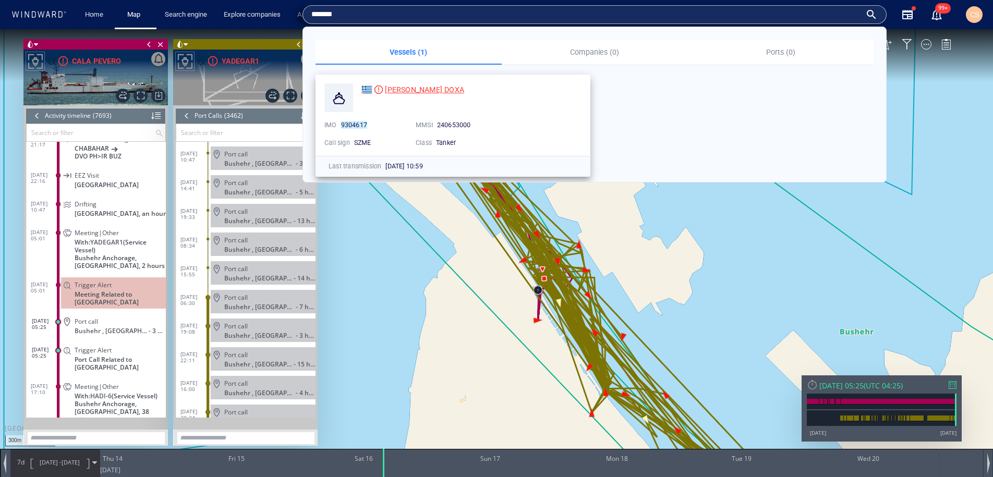
type input "*******"
click at [417, 89] on span "MINERVA DOXA" at bounding box center [424, 89] width 79 height 8
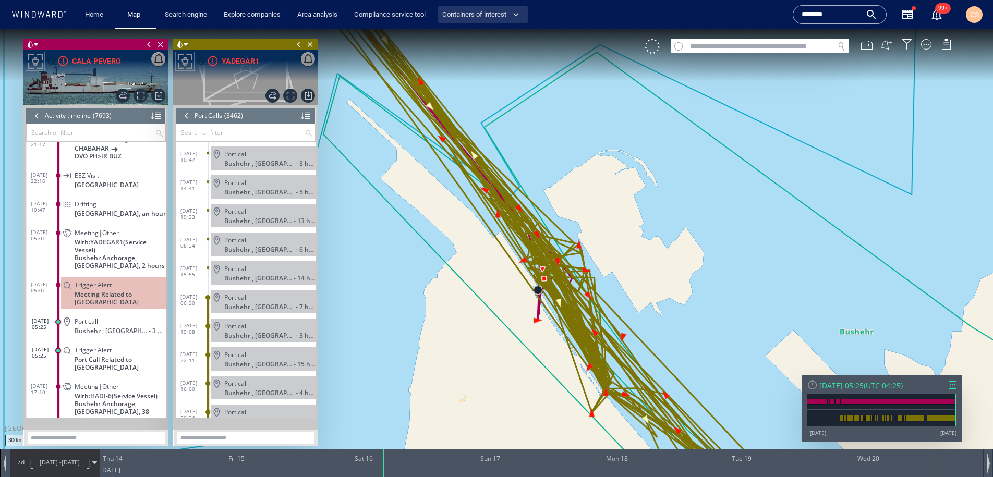
click at [521, 15] on span "button" at bounding box center [515, 14] width 10 height 10
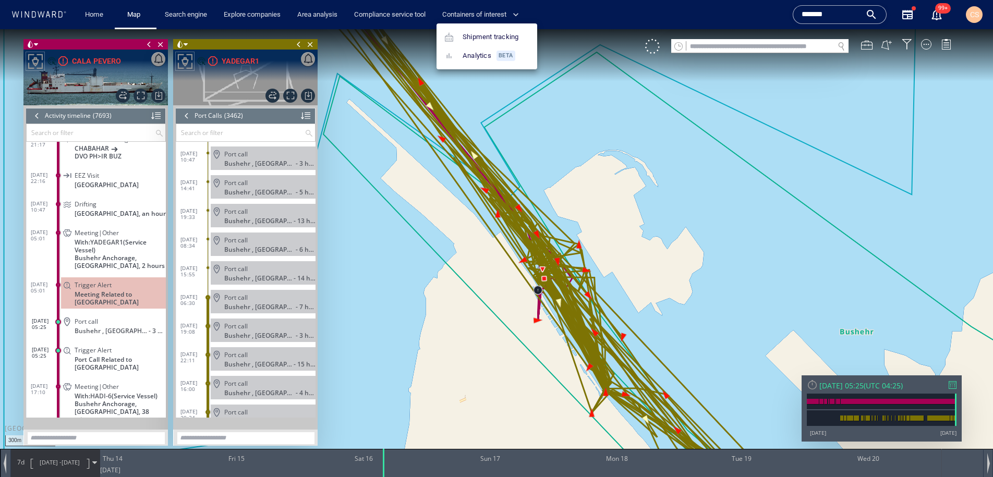
click at [972, 21] on div at bounding box center [496, 238] width 993 height 477
click at [973, 21] on div "CS" at bounding box center [973, 14] width 17 height 17
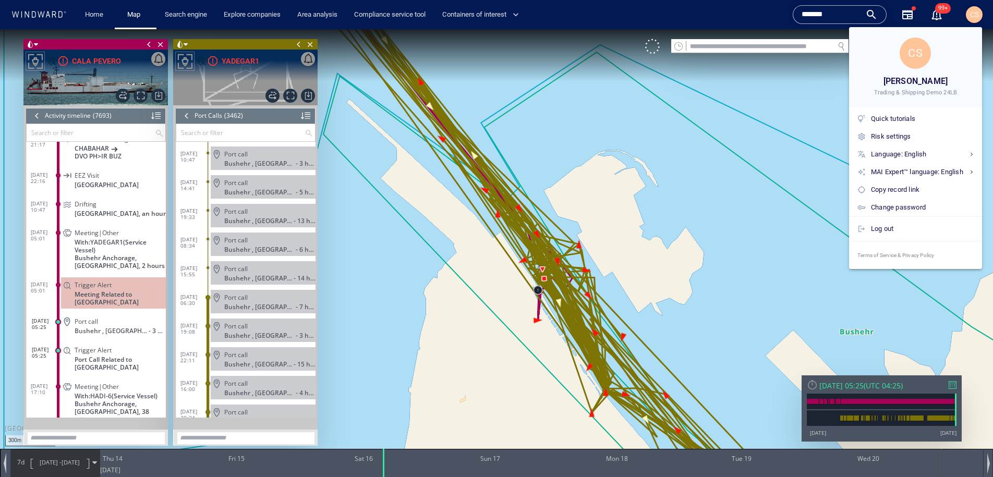
click at [704, 144] on div at bounding box center [496, 238] width 993 height 477
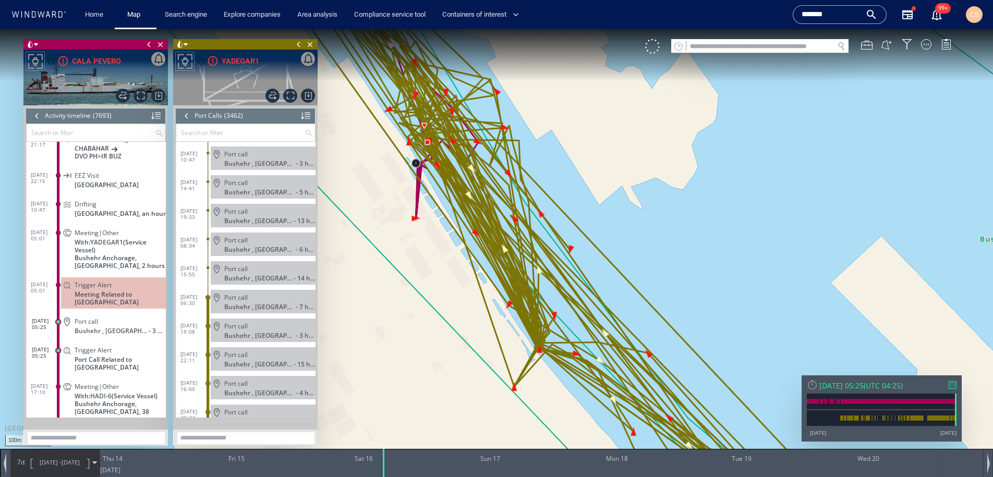
drag, startPoint x: 463, startPoint y: 247, endPoint x: 594, endPoint y: 332, distance: 156.0
click at [594, 332] on canvas "Map" at bounding box center [496, 247] width 993 height 437
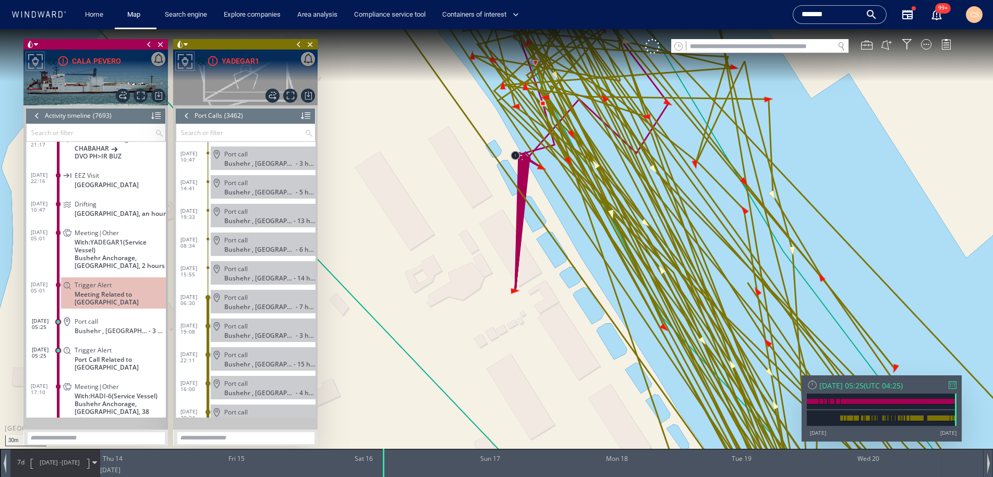
drag, startPoint x: 531, startPoint y: 227, endPoint x: 482, endPoint y: 373, distance: 153.5
click at [482, 373] on canvas "Map" at bounding box center [496, 247] width 993 height 437
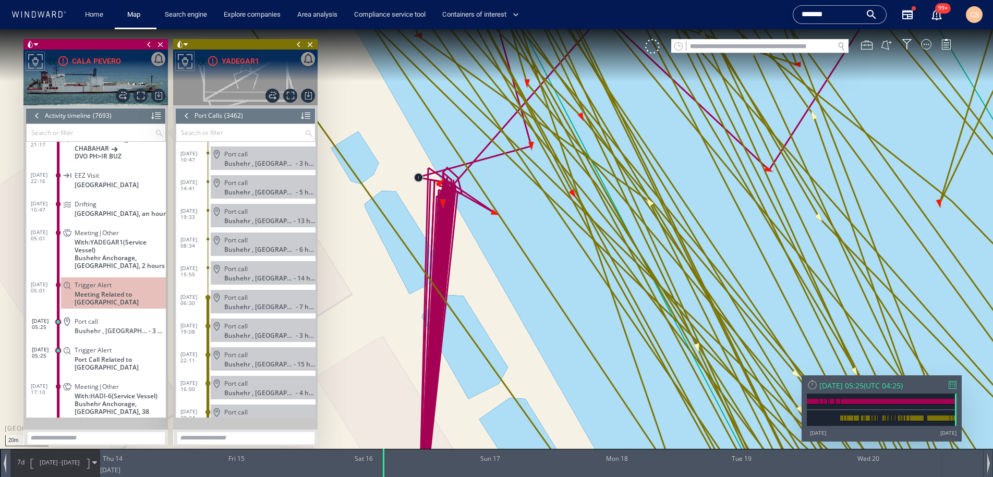
drag, startPoint x: 602, startPoint y: 243, endPoint x: 656, endPoint y: 252, distance: 54.9
click at [562, 356] on canvas "Map" at bounding box center [496, 247] width 993 height 437
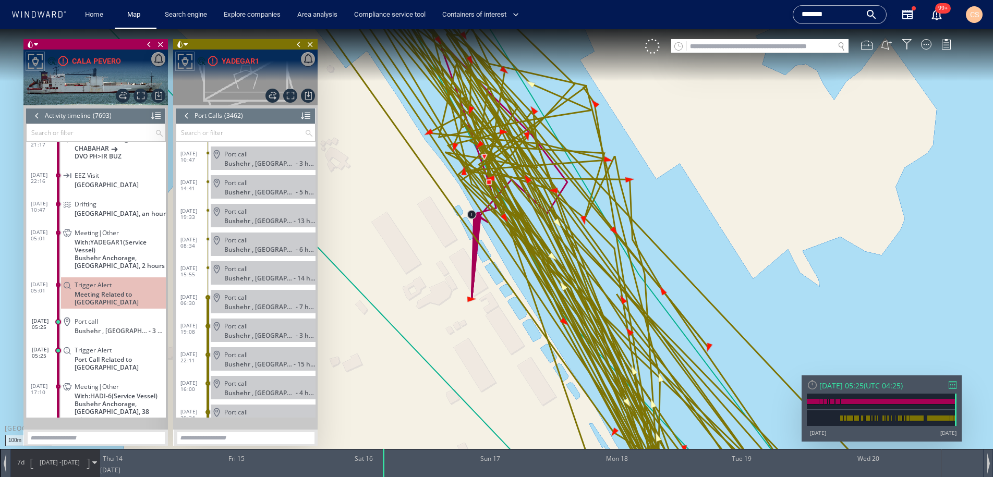
drag, startPoint x: 531, startPoint y: 312, endPoint x: 524, endPoint y: 243, distance: 69.7
click at [517, 231] on canvas "Map" at bounding box center [496, 247] width 993 height 437
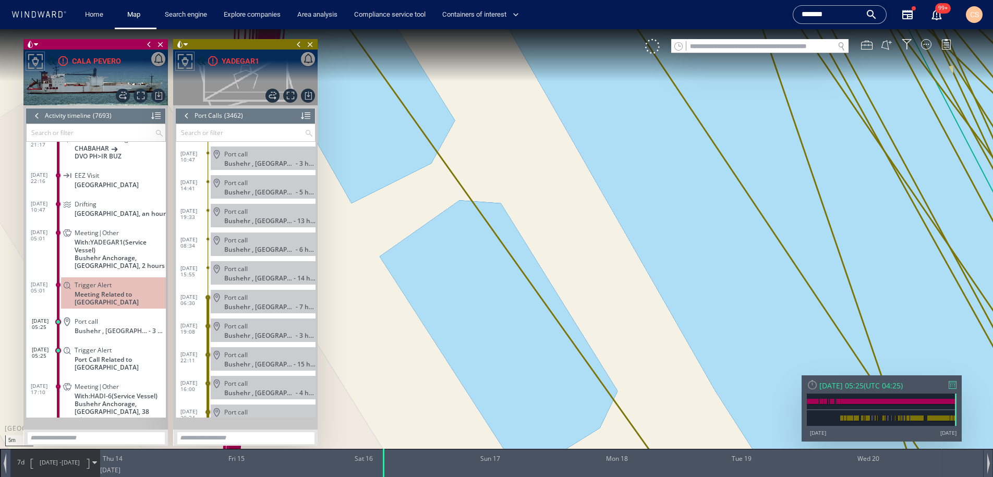
drag, startPoint x: 565, startPoint y: 308, endPoint x: 742, endPoint y: 410, distance: 204.3
click at [742, 410] on canvas "Map" at bounding box center [496, 247] width 993 height 437
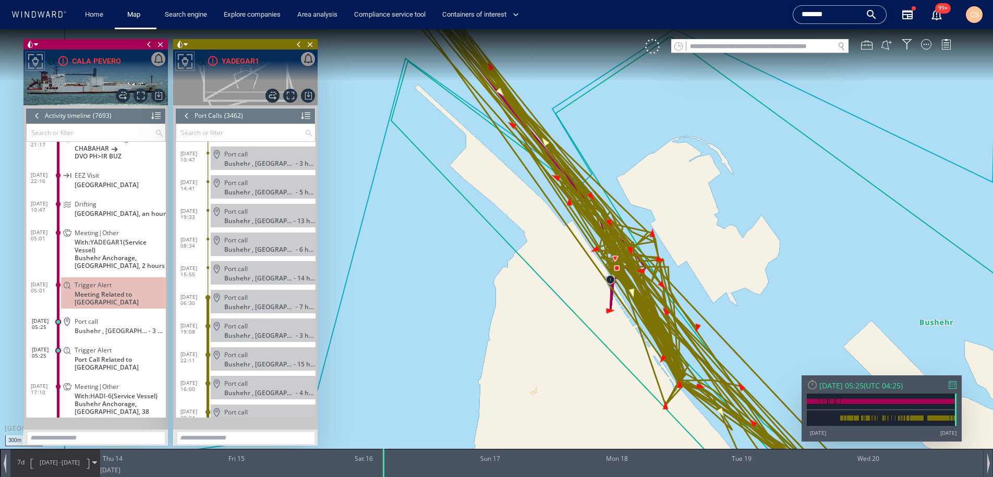
drag, startPoint x: 612, startPoint y: 355, endPoint x: 534, endPoint y: 317, distance: 86.7
click at [534, 317] on canvas "Map" at bounding box center [496, 247] width 993 height 437
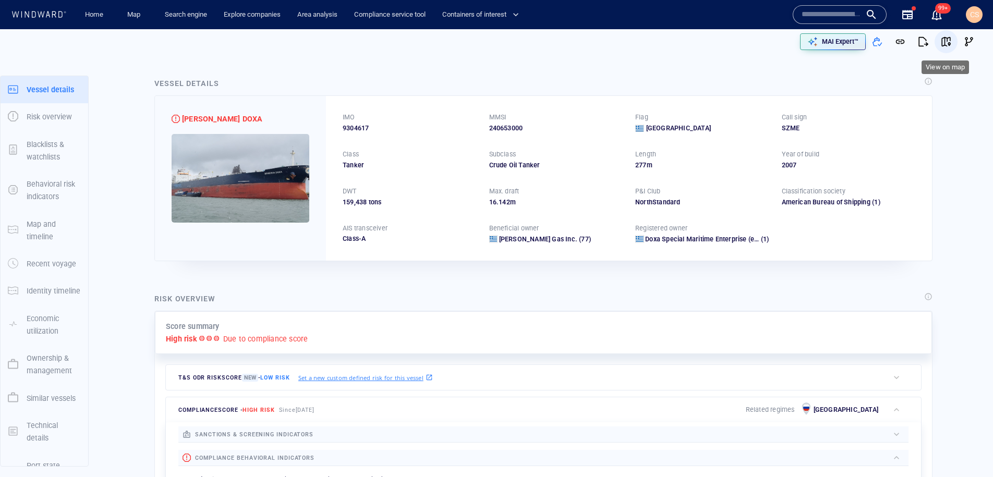
click at [948, 43] on span "button" at bounding box center [945, 41] width 10 height 10
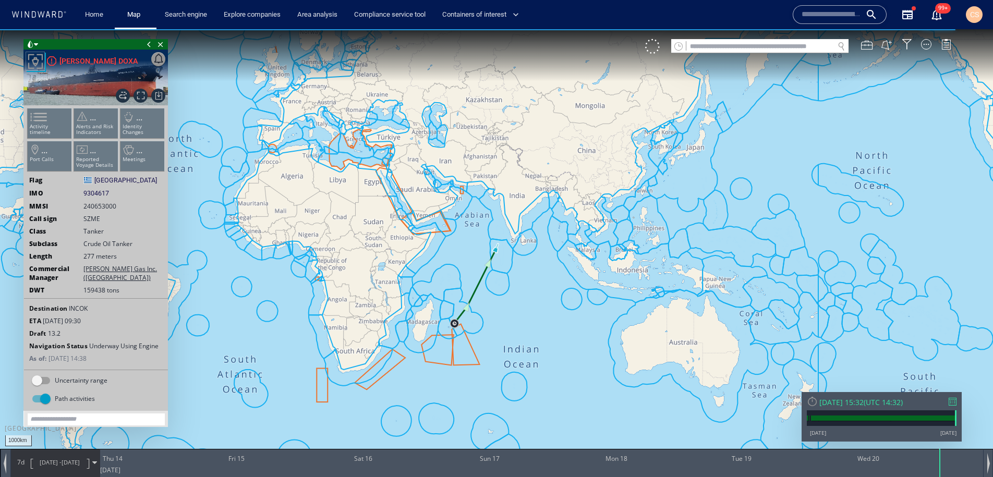
click at [46, 123] on ul "Activity timeline ... Alerts and Risk Indicators ... Identity Changes ... Port …" at bounding box center [96, 142] width 140 height 74
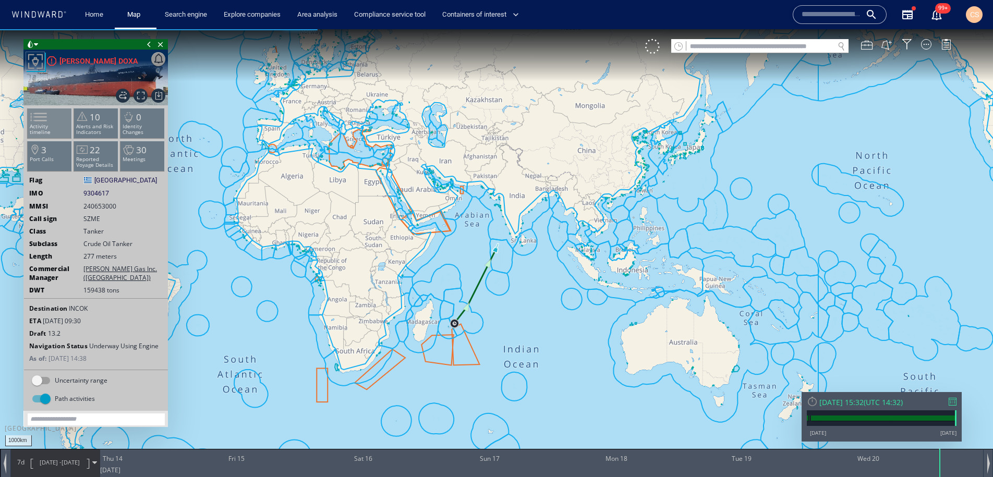
click at [40, 118] on span at bounding box center [33, 116] width 16 height 15
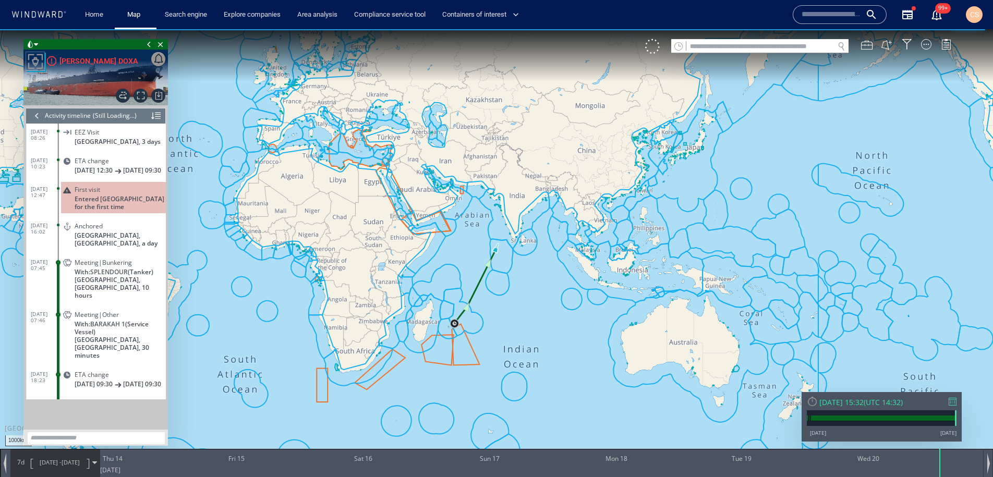
scroll to position [6135, 0]
click at [95, 256] on span "Meeting|Bunkering" at bounding box center [103, 260] width 57 height 8
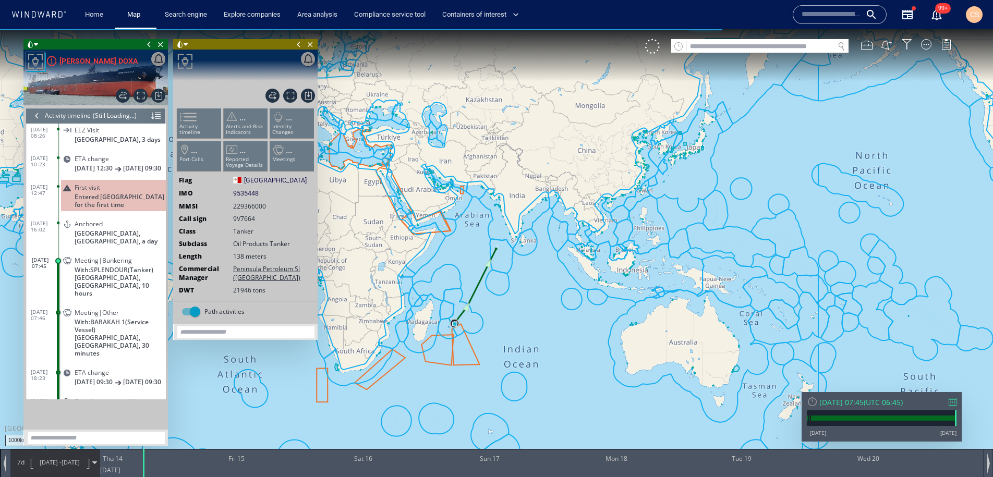
scroll to position [6199, 0]
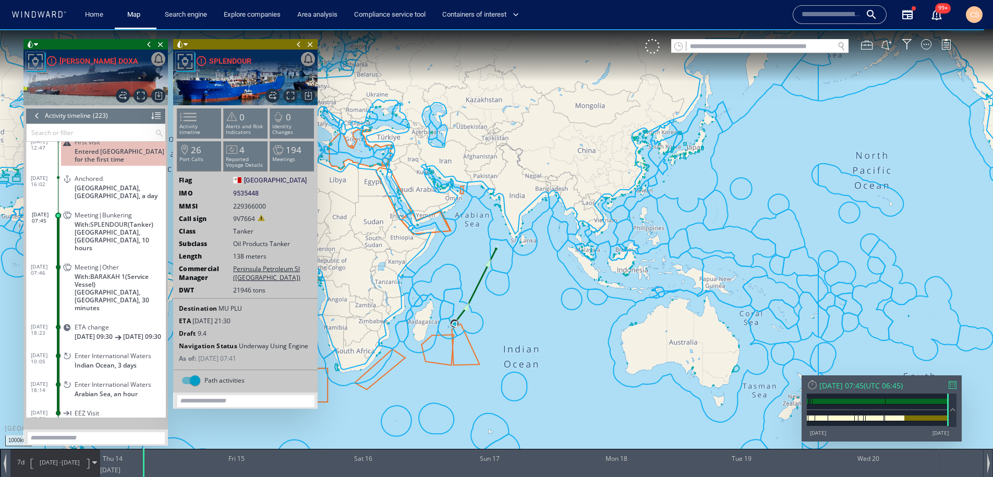
drag, startPoint x: 538, startPoint y: 338, endPoint x: 620, endPoint y: 287, distance: 96.6
click at [620, 287] on canvas "Map" at bounding box center [496, 247] width 993 height 437
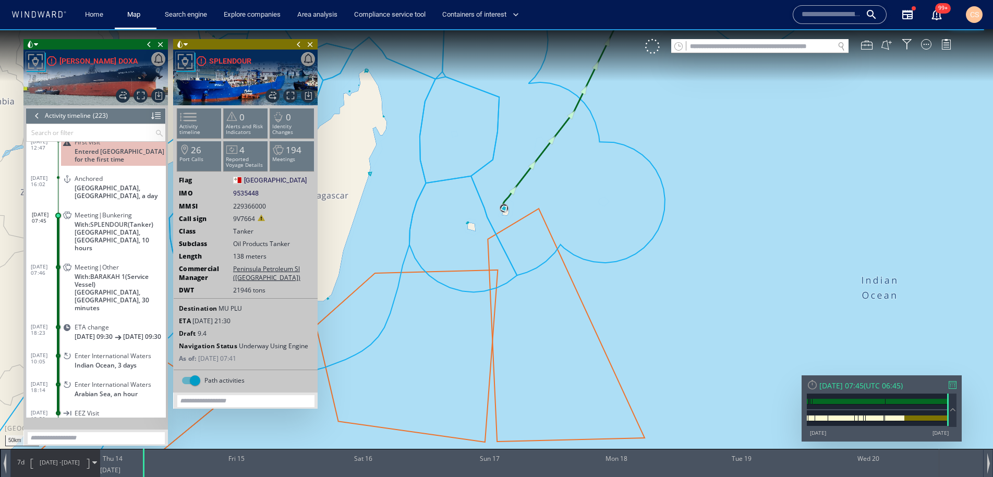
drag, startPoint x: 476, startPoint y: 232, endPoint x: 638, endPoint y: 418, distance: 246.4
click at [638, 418] on canvas "Map" at bounding box center [496, 247] width 993 height 437
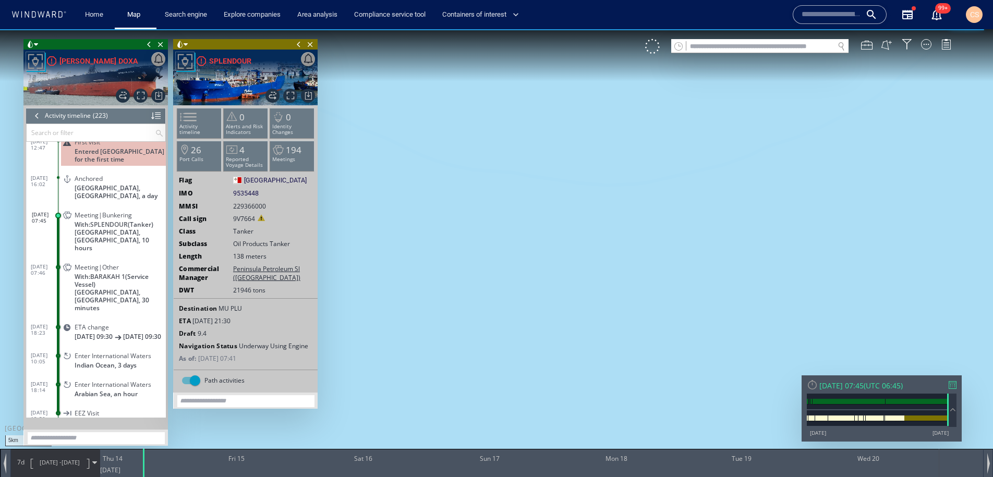
drag, startPoint x: 598, startPoint y: 372, endPoint x: 594, endPoint y: 458, distance: 86.7
click at [587, 476] on html "5km © Mapbox © OpenStreetMap Improve this map 0 0 Wed 13 August 2025 Thu 14 Fri…" at bounding box center [496, 253] width 993 height 448
drag, startPoint x: 533, startPoint y: 201, endPoint x: 580, endPoint y: 434, distance: 237.2
click at [580, 435] on canvas "Map" at bounding box center [496, 247] width 993 height 437
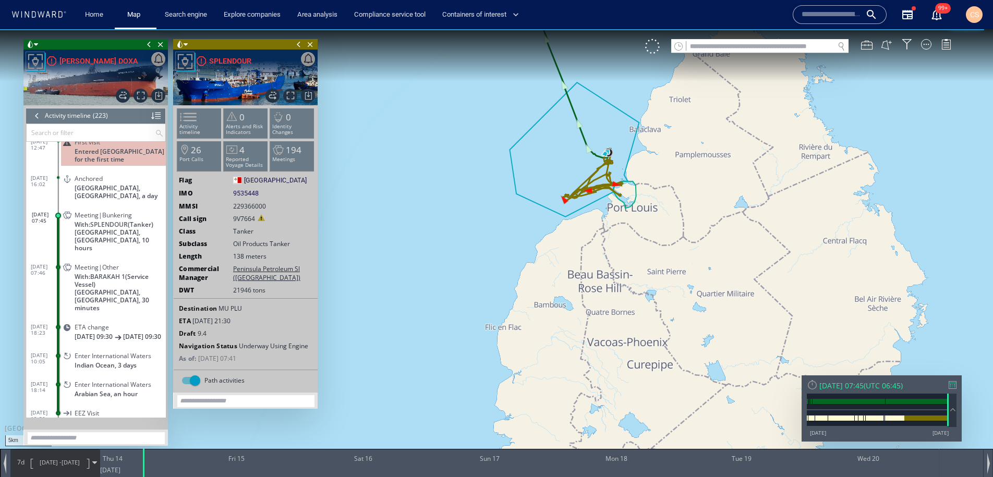
drag, startPoint x: 615, startPoint y: 305, endPoint x: 558, endPoint y: 349, distance: 72.1
click at [558, 349] on canvas "Map" at bounding box center [496, 247] width 993 height 437
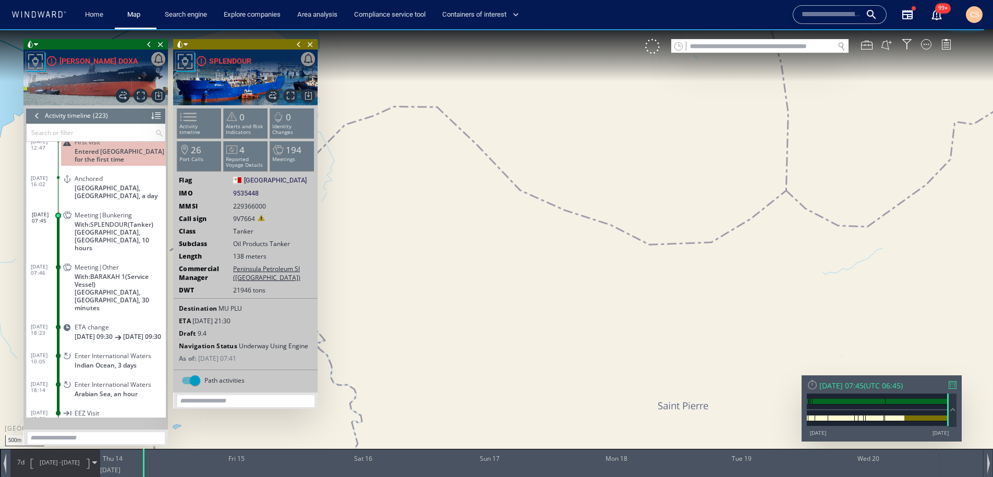
drag, startPoint x: 452, startPoint y: 184, endPoint x: 669, endPoint y: 504, distance: 386.6
click at [669, 476] on html "500m © Mapbox © OpenStreetMap Improve this map 0 0 Wed 13 August 2025 Thu 14 Fr…" at bounding box center [496, 253] width 993 height 448
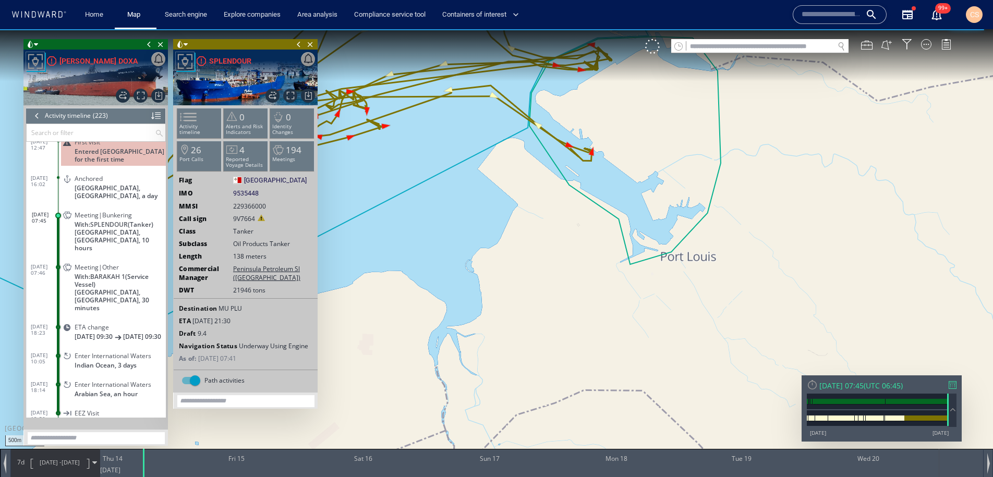
drag, startPoint x: 565, startPoint y: 232, endPoint x: 653, endPoint y: 504, distance: 286.0
click at [653, 476] on html "500m © Mapbox © OpenStreetMap Improve this map 0 0 Wed 13 August 2025 Thu 14 Fr…" at bounding box center [496, 253] width 993 height 448
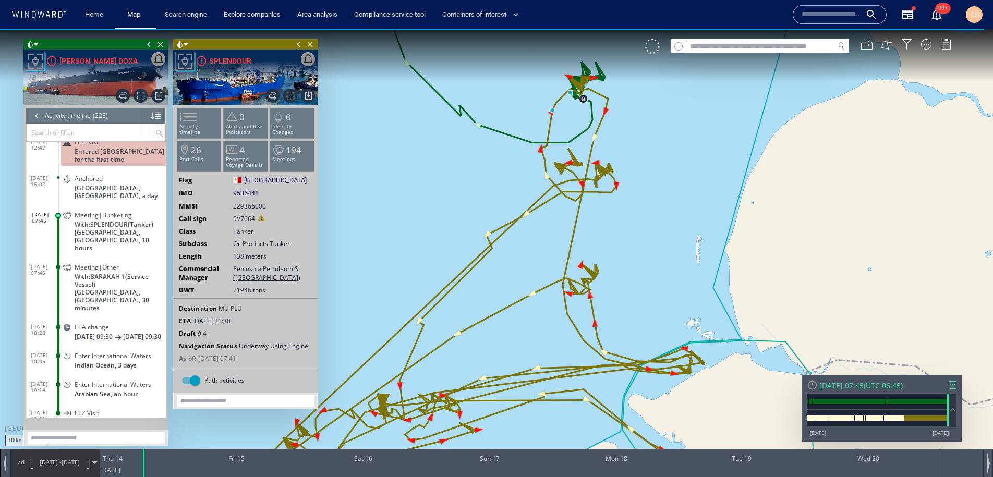
drag, startPoint x: 560, startPoint y: 202, endPoint x: 692, endPoint y: 462, distance: 291.4
click at [695, 476] on html "100m © Mapbox © OpenStreetMap Improve this map 0 0 [DATE] Thu 14 Fri 15 Sat 16 …" at bounding box center [496, 253] width 993 height 448
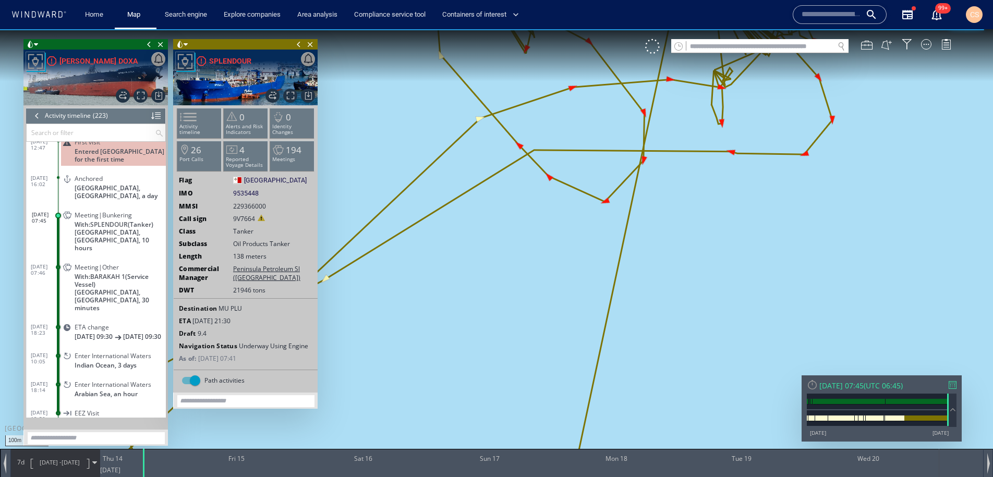
drag, startPoint x: 607, startPoint y: 326, endPoint x: 598, endPoint y: 476, distance: 150.4
click at [598, 29] on div "100m © Mapbox © OpenStreetMap Improve this map 0 0 [DATE] Thu 14 Fri 15 Sat 16 …" at bounding box center [496, 29] width 993 height 0
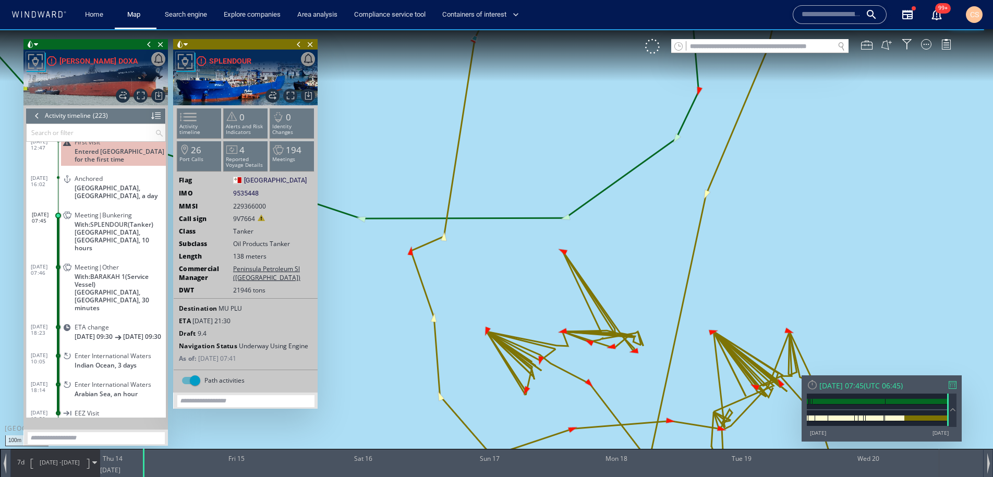
drag, startPoint x: 629, startPoint y: 390, endPoint x: 634, endPoint y: 454, distance: 64.3
click at [634, 29] on div "100m © Mapbox © OpenStreetMap Improve this map 0 0 [DATE] Thu 14 Fri 15 Sat 16 …" at bounding box center [496, 29] width 993 height 0
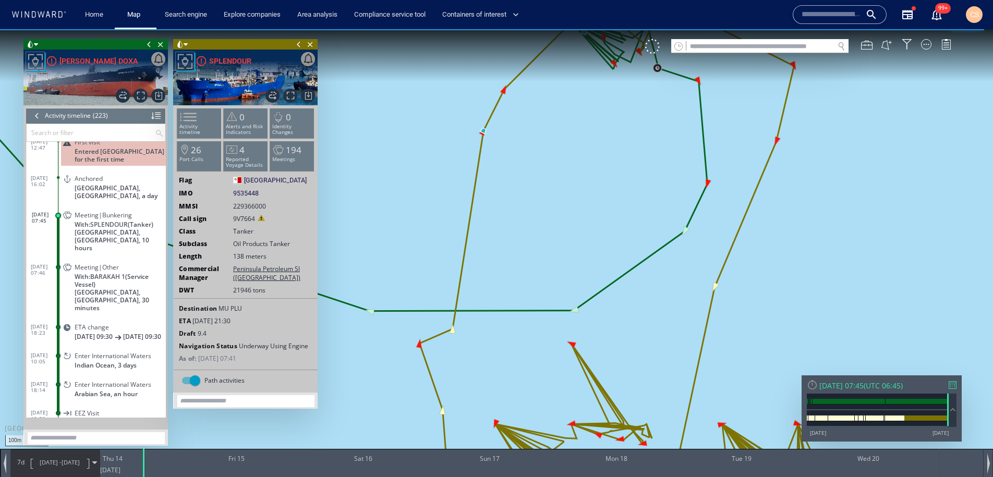
drag, startPoint x: 647, startPoint y: 361, endPoint x: 651, endPoint y: 415, distance: 53.9
click at [645, 476] on html "100m © Mapbox © OpenStreetMap Improve this map 0 0 [DATE] Thu 14 Fri 15 Sat 16 …" at bounding box center [496, 253] width 993 height 448
drag, startPoint x: 616, startPoint y: 312, endPoint x: 569, endPoint y: 470, distance: 164.1
click at [568, 29] on div "100m © Mapbox © OpenStreetMap Improve this map 0 0 [DATE] Thu 14 Fri 15 Sat 16 …" at bounding box center [496, 29] width 993 height 0
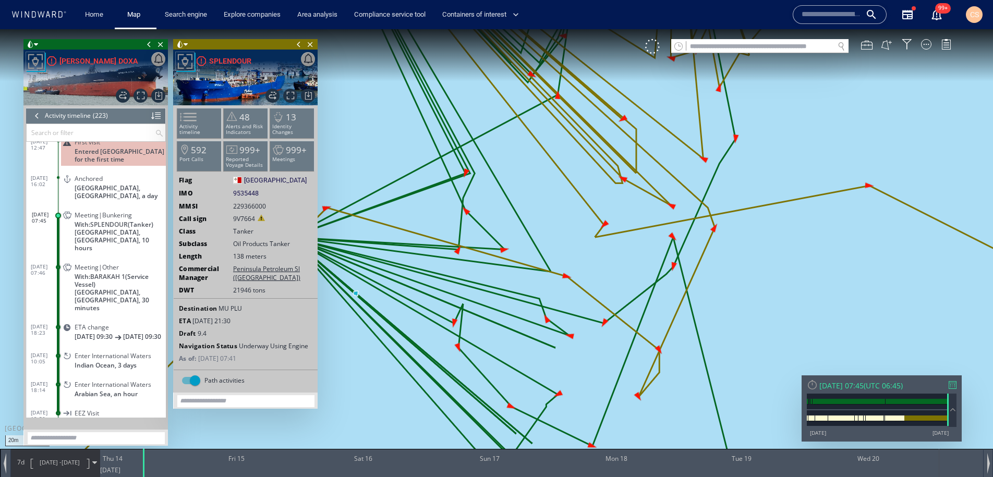
drag, startPoint x: 534, startPoint y: 357, endPoint x: 739, endPoint y: 371, distance: 205.9
click at [765, 377] on canvas "Map" at bounding box center [496, 247] width 993 height 437
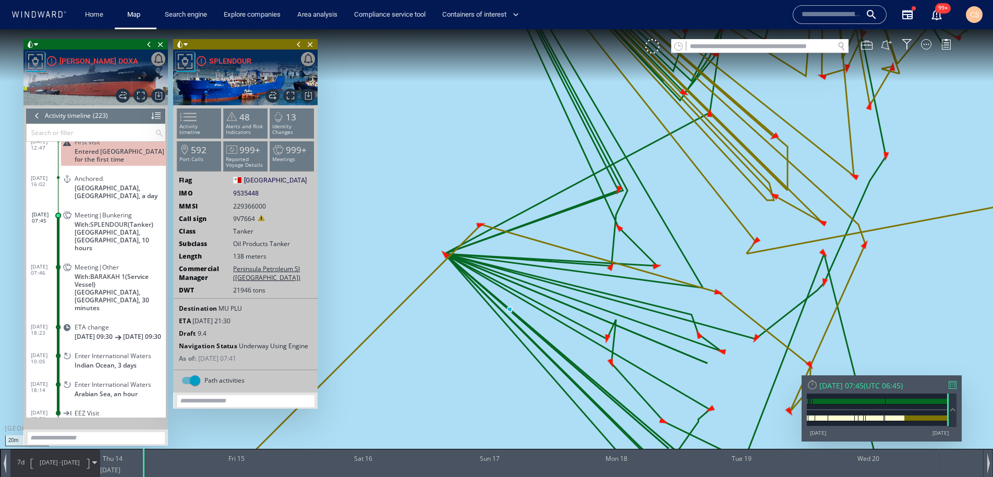
drag, startPoint x: 713, startPoint y: 361, endPoint x: 587, endPoint y: 353, distance: 125.9
click at [577, 349] on canvas "Map" at bounding box center [496, 247] width 993 height 437
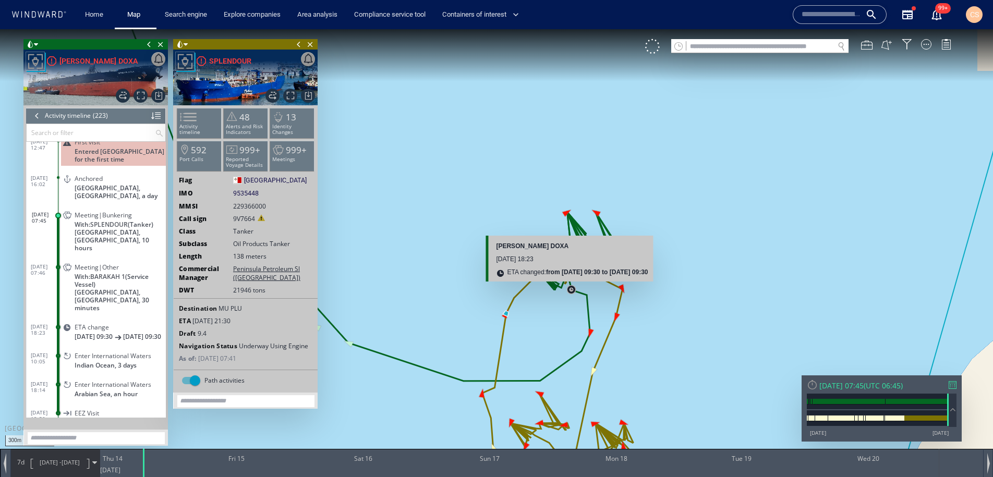
drag, startPoint x: 651, startPoint y: 373, endPoint x: 570, endPoint y: 286, distance: 119.1
click at [570, 286] on canvas "Map" at bounding box center [496, 247] width 993 height 437
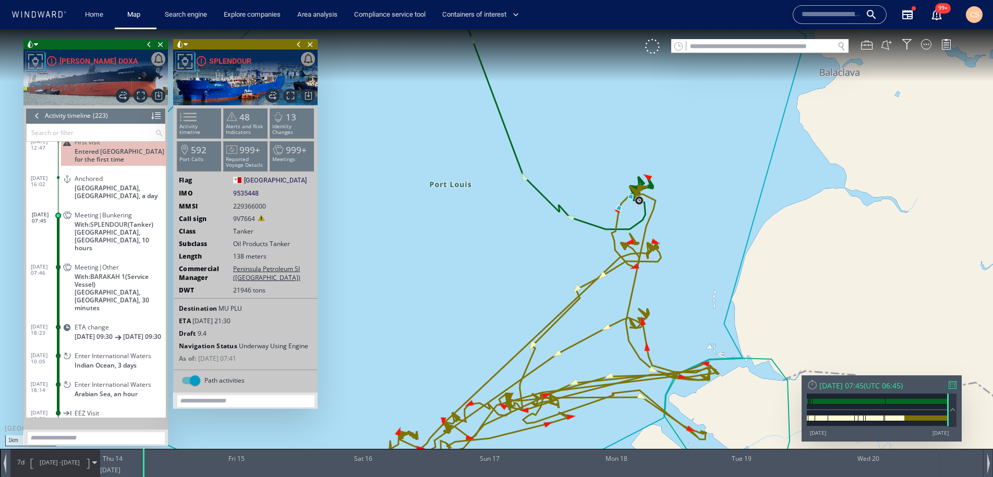
drag, startPoint x: 674, startPoint y: 397, endPoint x: 677, endPoint y: 244, distance: 152.8
click at [677, 245] on canvas "Map" at bounding box center [496, 247] width 993 height 437
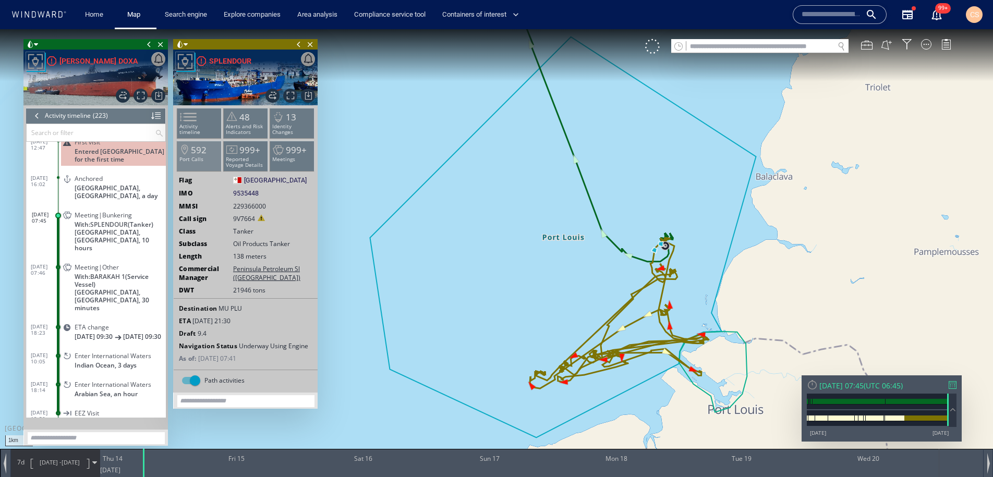
click at [194, 151] on span "592" at bounding box center [199, 150] width 16 height 12
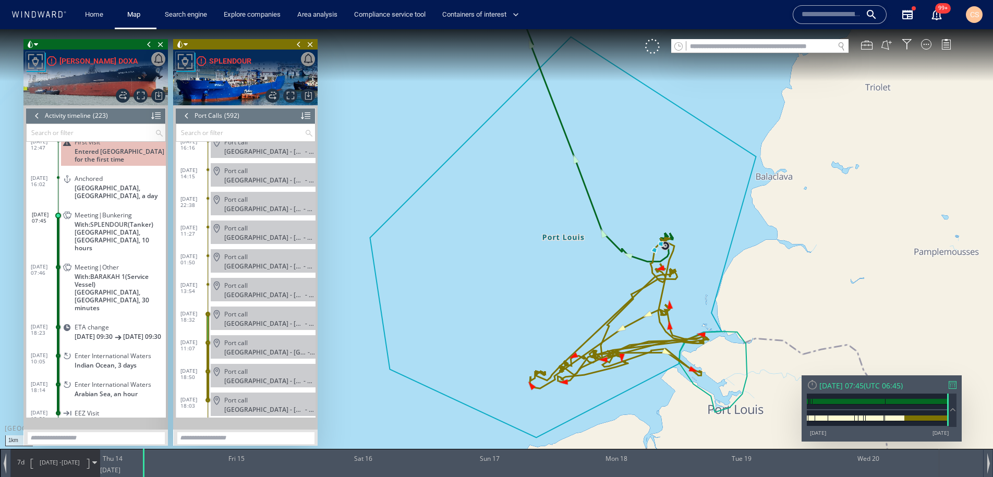
scroll to position [16708, 0]
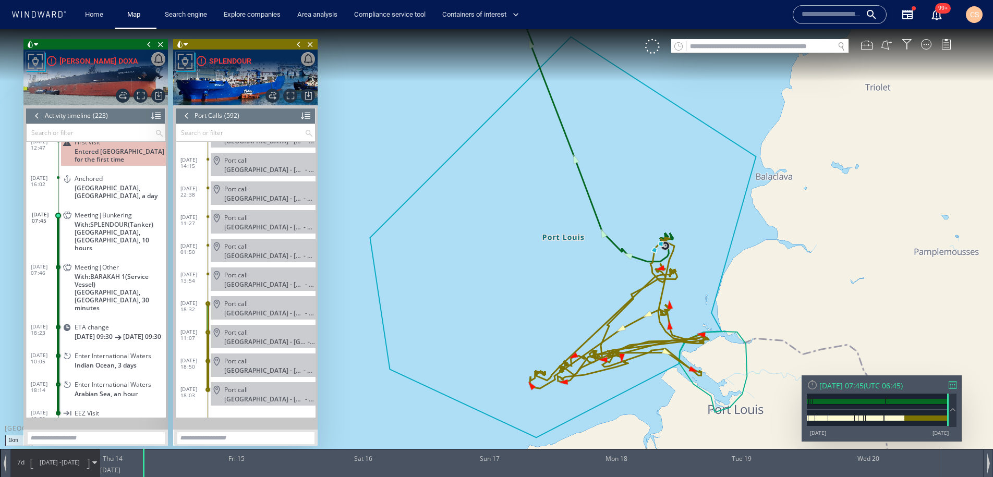
click at [38, 115] on div at bounding box center [36, 116] width 11 height 16
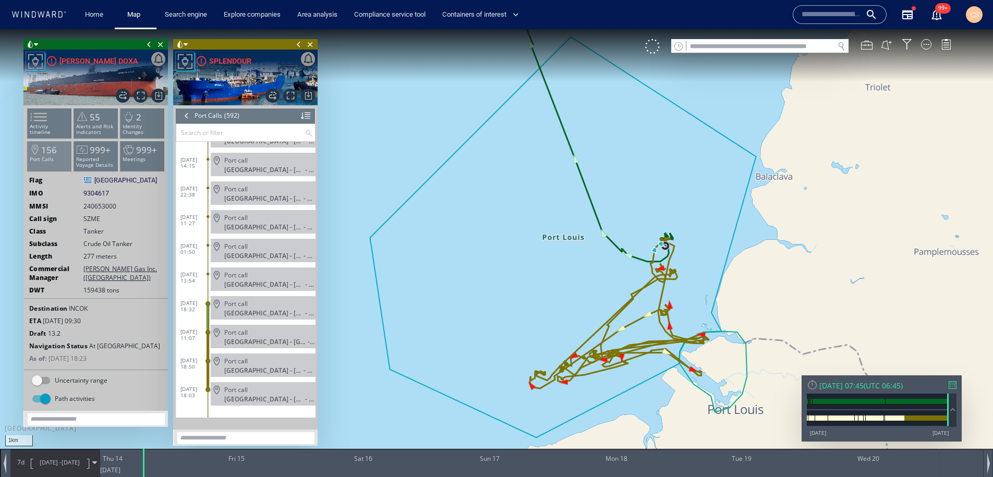
click at [51, 154] on span "156" at bounding box center [49, 150] width 16 height 12
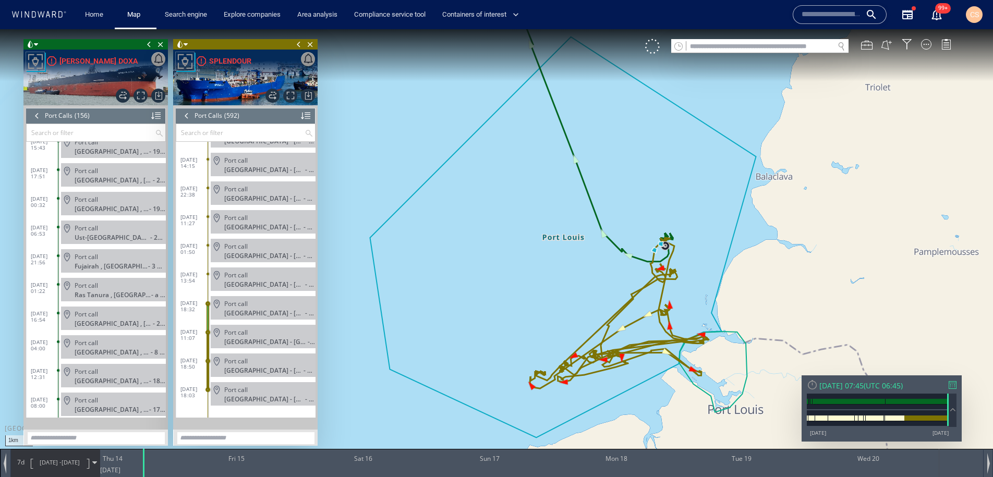
scroll to position [4207, 0]
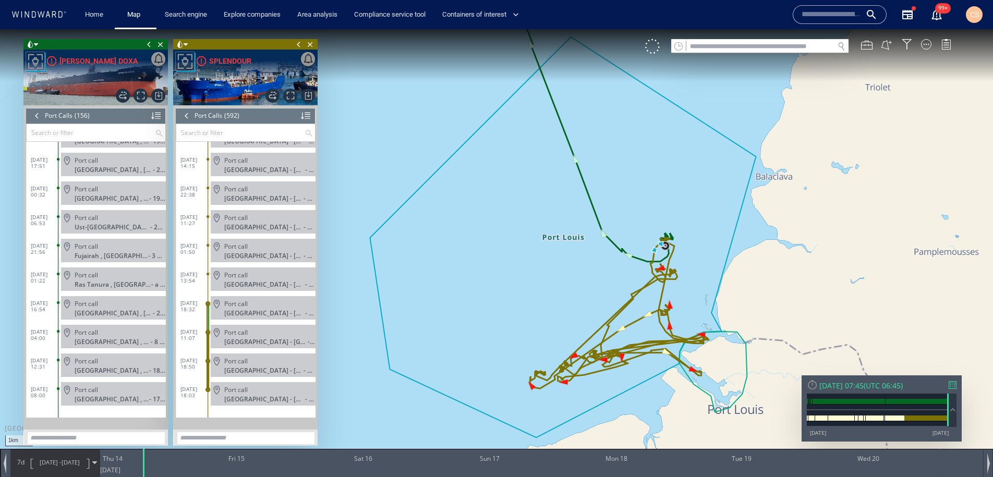
click at [833, 19] on input "text" at bounding box center [830, 15] width 59 height 16
paste input "*******"
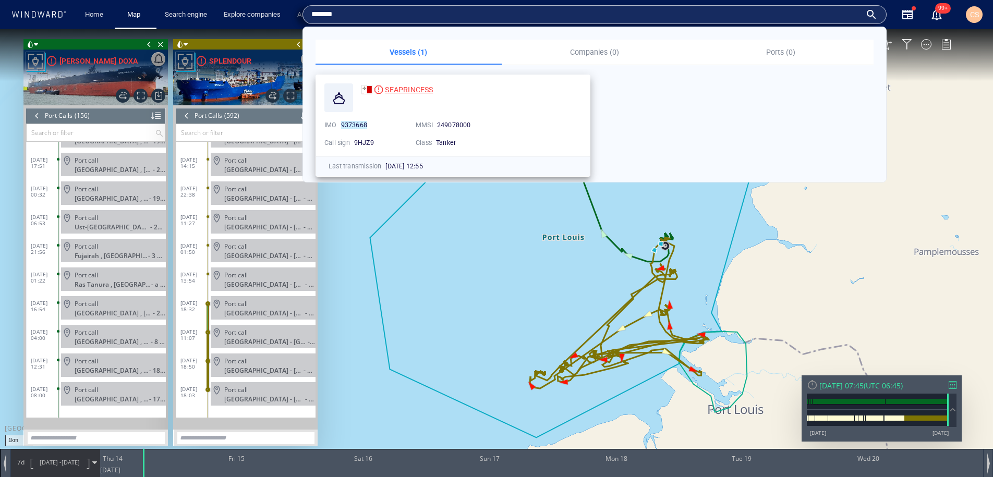
type input "*******"
click at [413, 91] on span "SEAPRINCESS" at bounding box center [409, 89] width 48 height 8
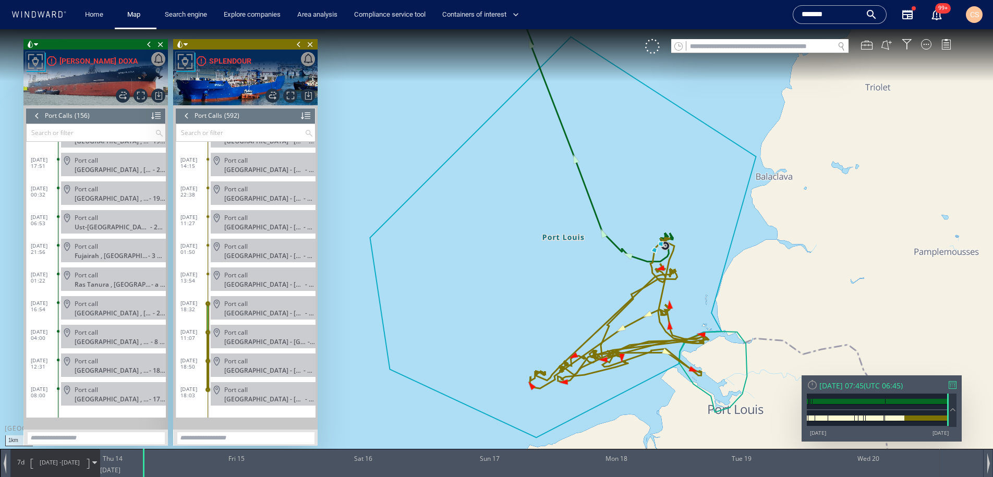
scroll to position [16708, 0]
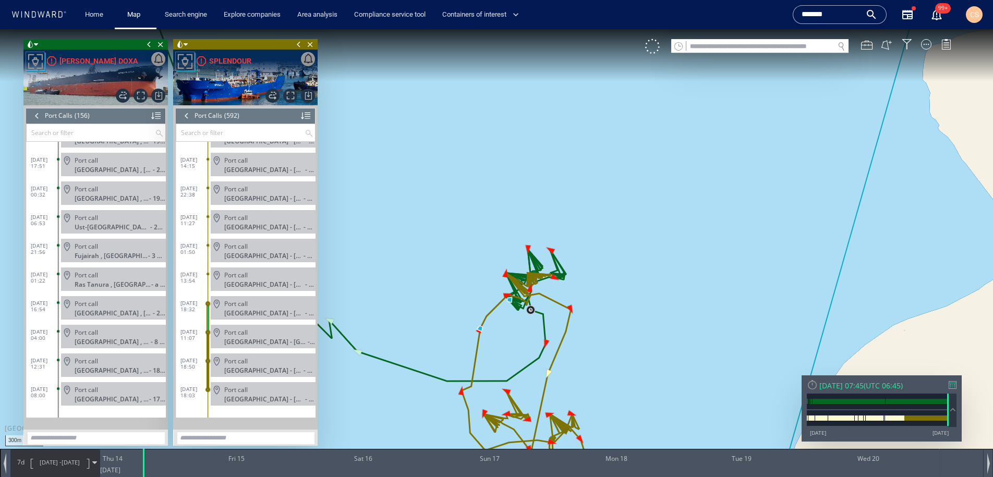
drag, startPoint x: 624, startPoint y: 276, endPoint x: 735, endPoint y: 200, distance: 134.3
click at [736, 203] on canvas "Map" at bounding box center [496, 247] width 993 height 437
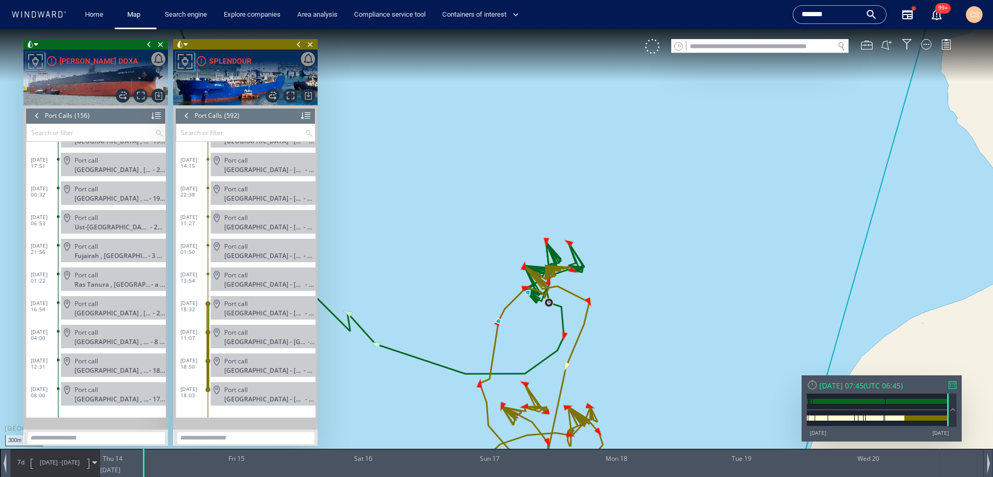
click at [39, 116] on div at bounding box center [36, 116] width 11 height 16
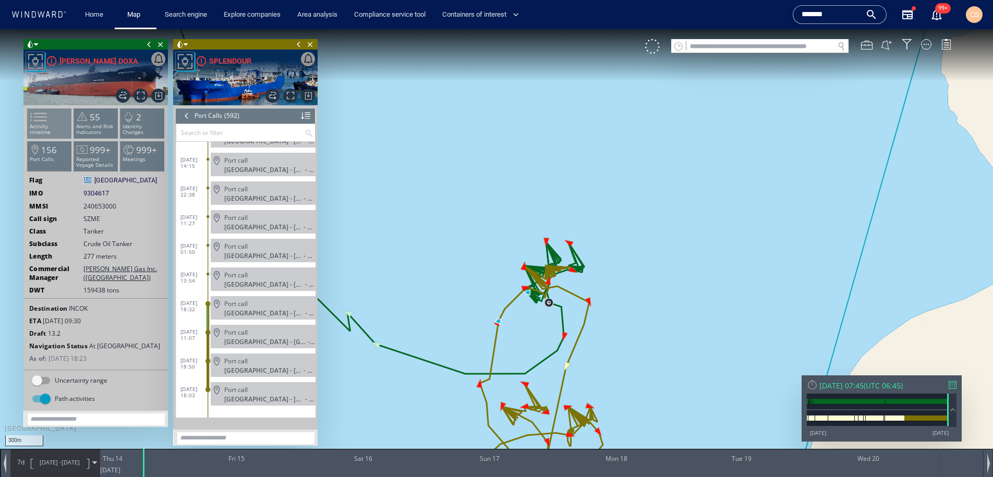
click at [40, 125] on span at bounding box center [33, 116] width 16 height 15
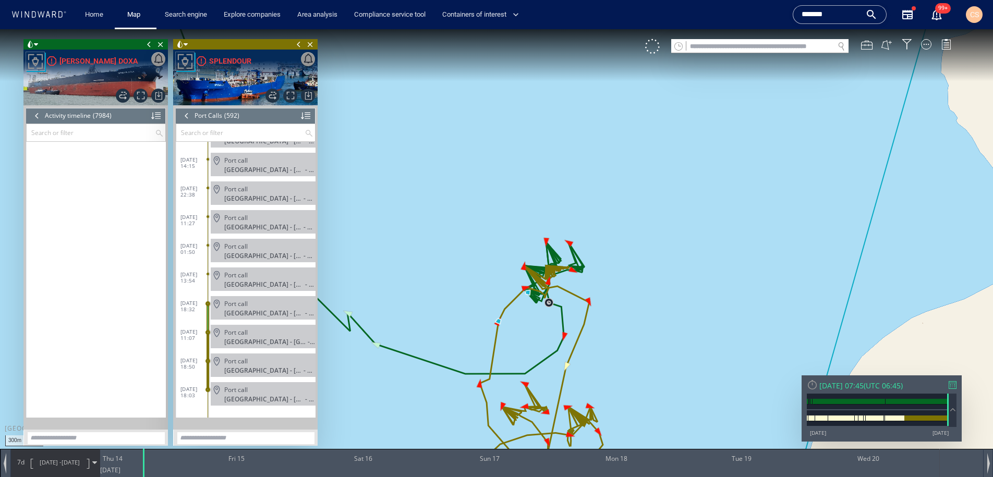
scroll to position [228632, 0]
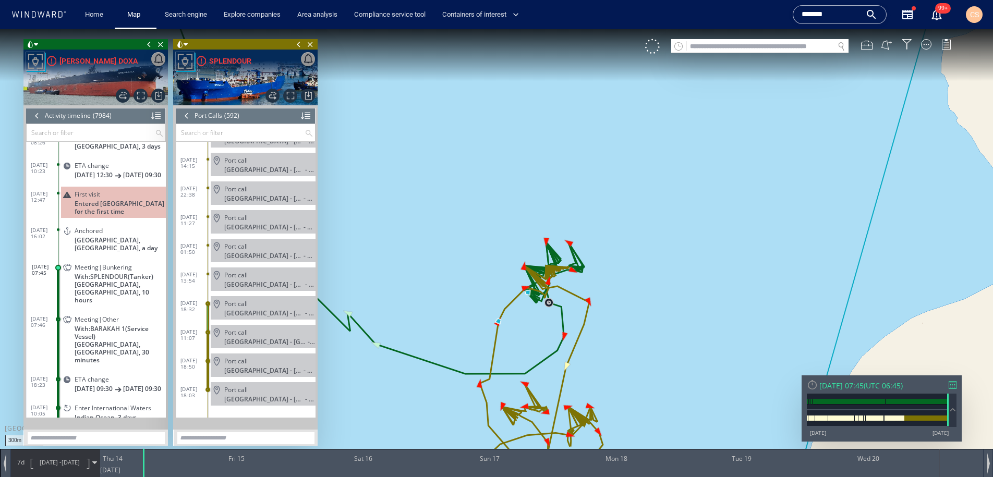
click at [188, 119] on div at bounding box center [186, 116] width 11 height 16
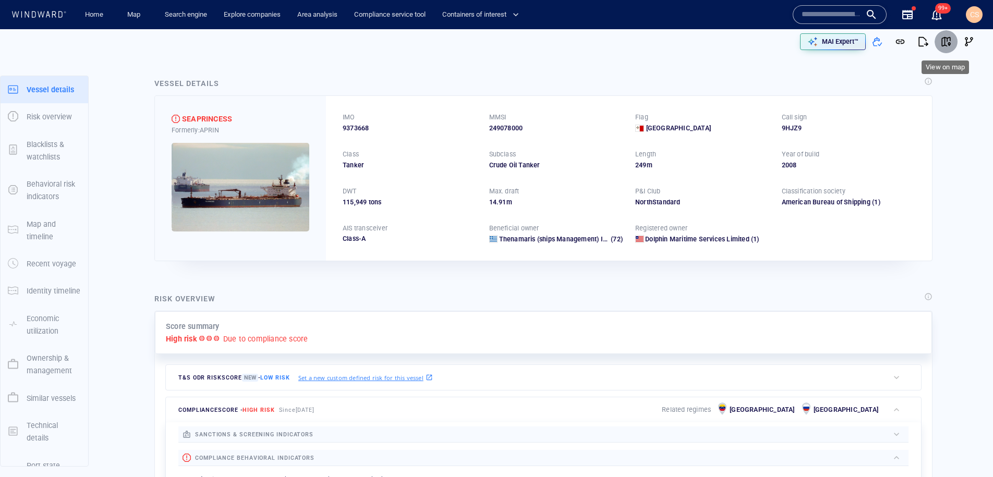
click at [944, 45] on span "button" at bounding box center [945, 41] width 10 height 10
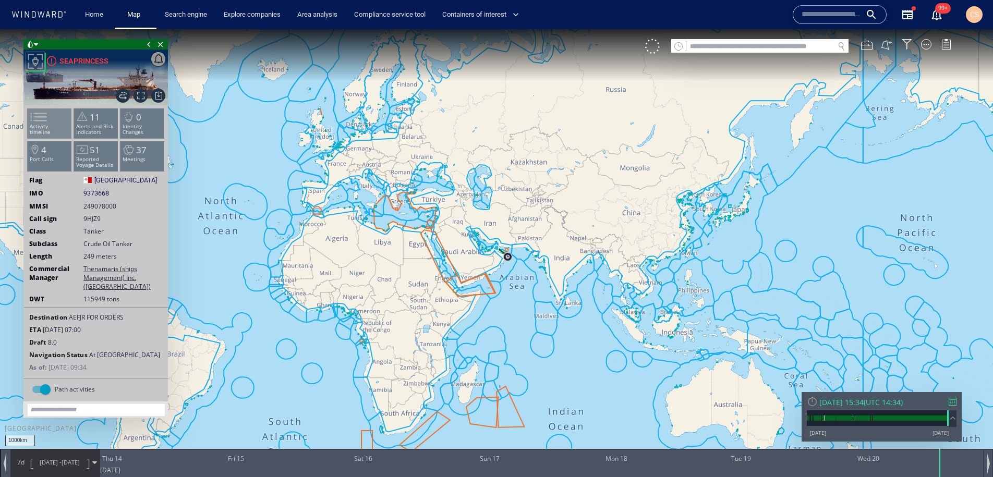
click at [40, 122] on span at bounding box center [33, 116] width 16 height 15
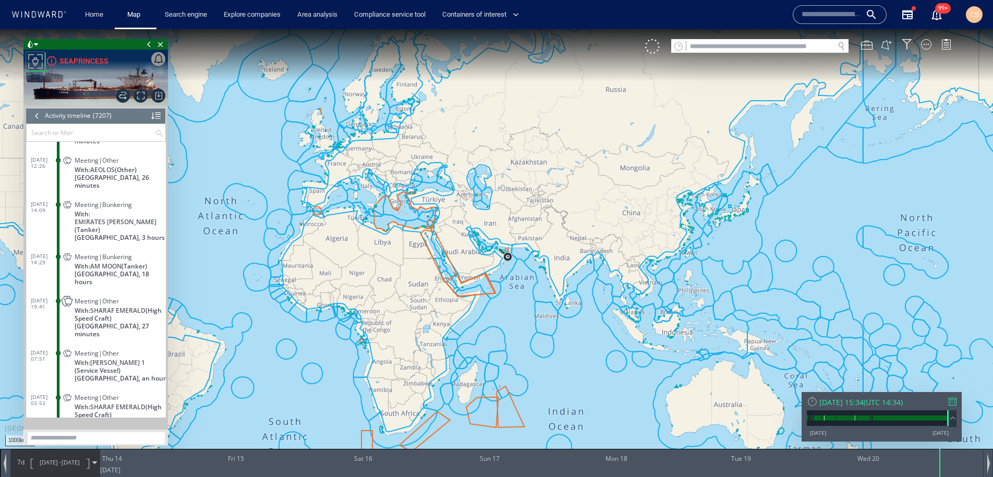
scroll to position [206273, 0]
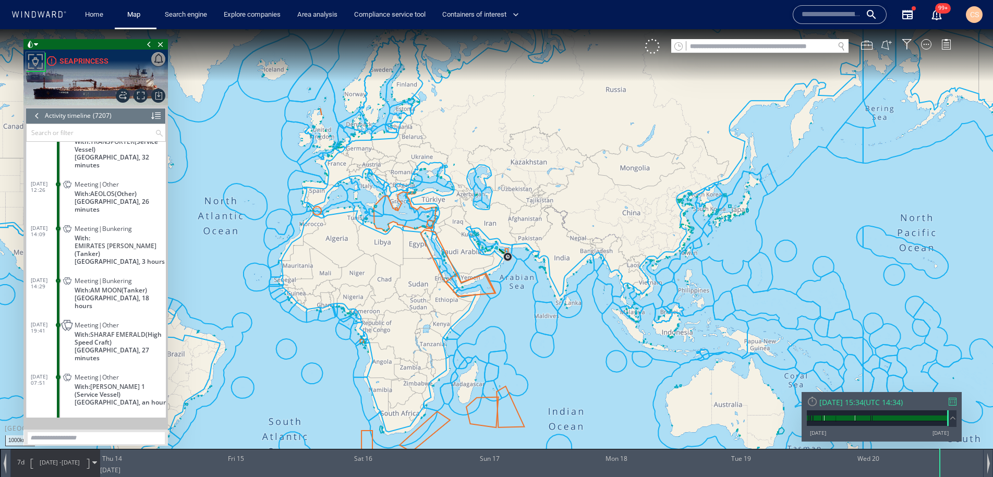
click at [112, 278] on span "Meeting|Bunkering" at bounding box center [103, 281] width 57 height 8
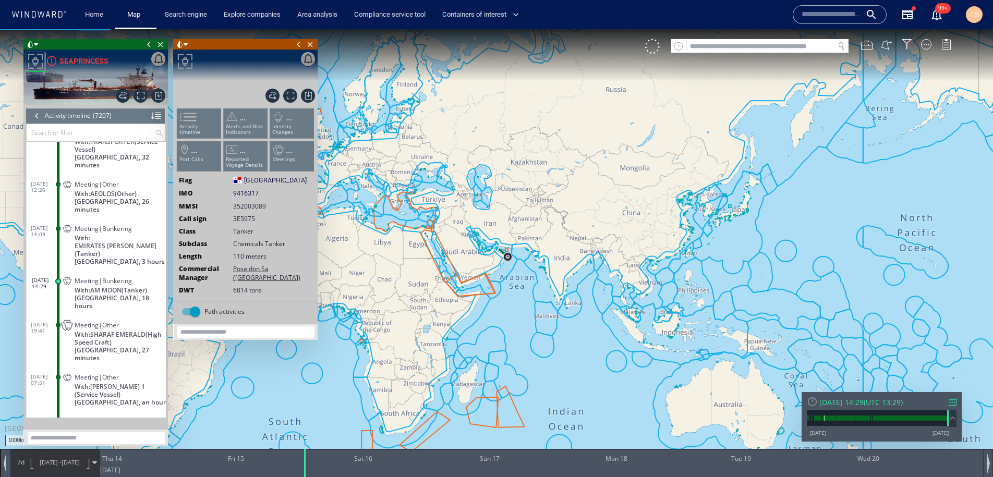
scroll to position [206315, 0]
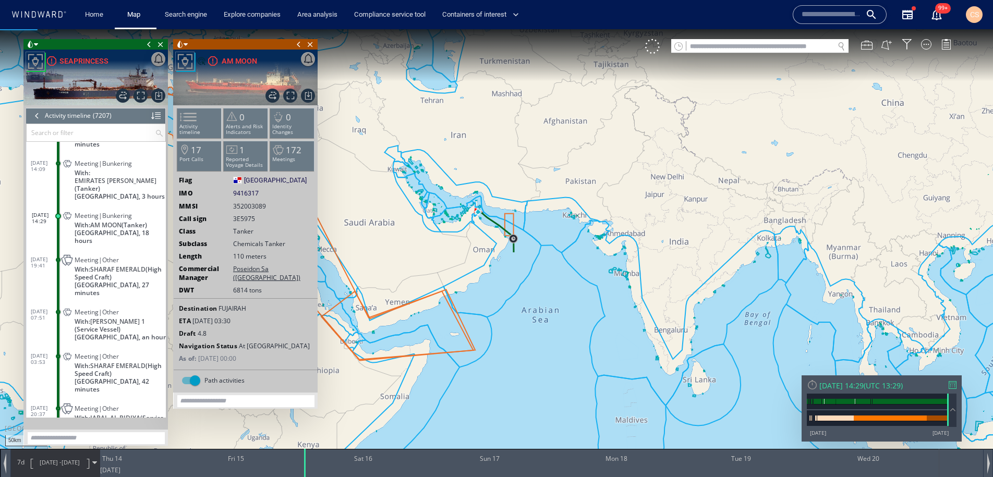
drag, startPoint x: 523, startPoint y: 207, endPoint x: 697, endPoint y: 480, distance: 323.8
click at [697, 476] on html "50km © Mapbox © OpenStreetMap Improve this map 0 0 [DATE] Thu 14 Fri 15 Sat 16 …" at bounding box center [496, 253] width 993 height 448
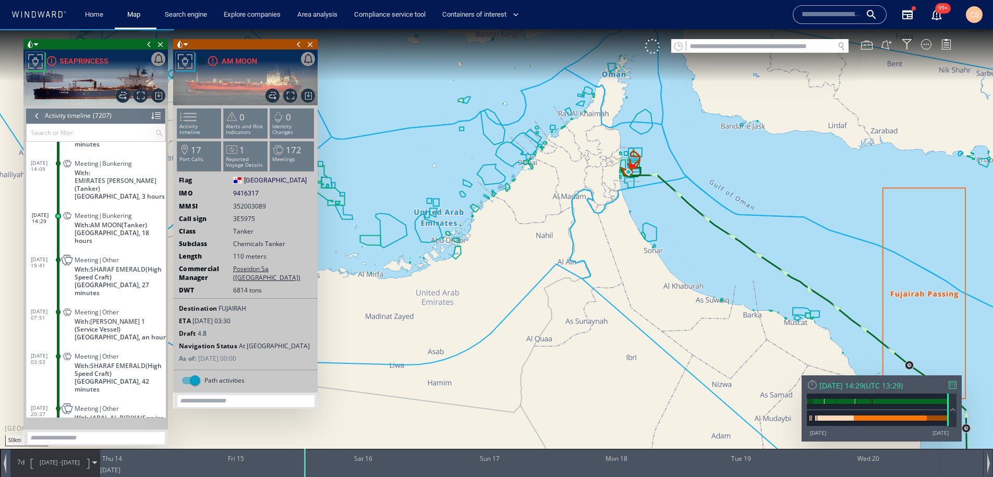
drag, startPoint x: 585, startPoint y: 327, endPoint x: 579, endPoint y: 369, distance: 42.2
click at [553, 395] on canvas "Map" at bounding box center [496, 247] width 993 height 437
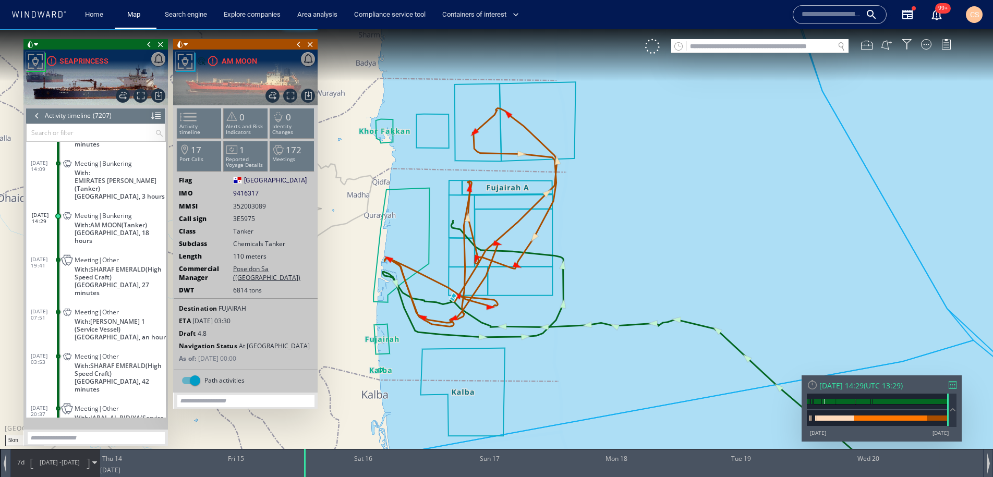
drag, startPoint x: 512, startPoint y: 355, endPoint x: 711, endPoint y: 381, distance: 200.3
click at [713, 382] on canvas "Map" at bounding box center [496, 247] width 993 height 437
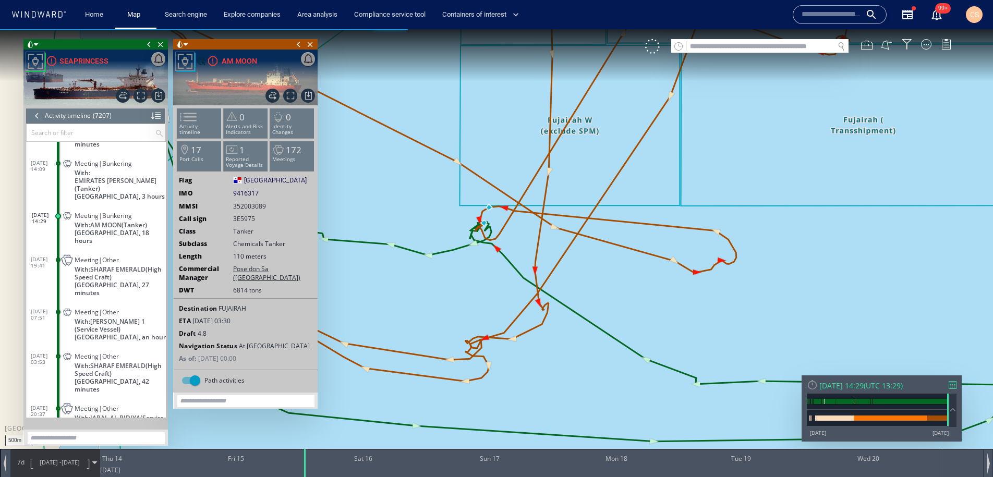
drag, startPoint x: 509, startPoint y: 256, endPoint x: 541, endPoint y: 303, distance: 57.0
click at [541, 303] on canvas "Map" at bounding box center [496, 247] width 993 height 437
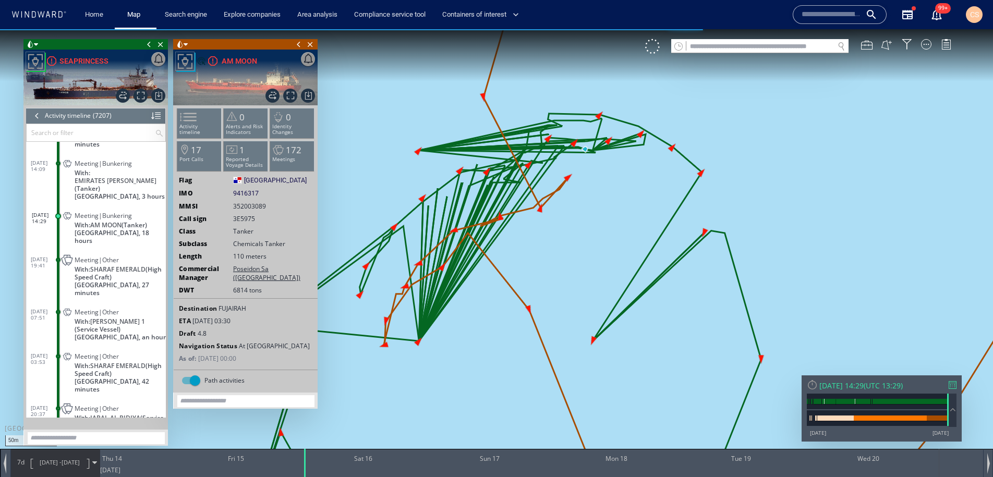
drag, startPoint x: 575, startPoint y: 302, endPoint x: 683, endPoint y: 365, distance: 125.4
click at [683, 365] on canvas "Map" at bounding box center [496, 247] width 993 height 437
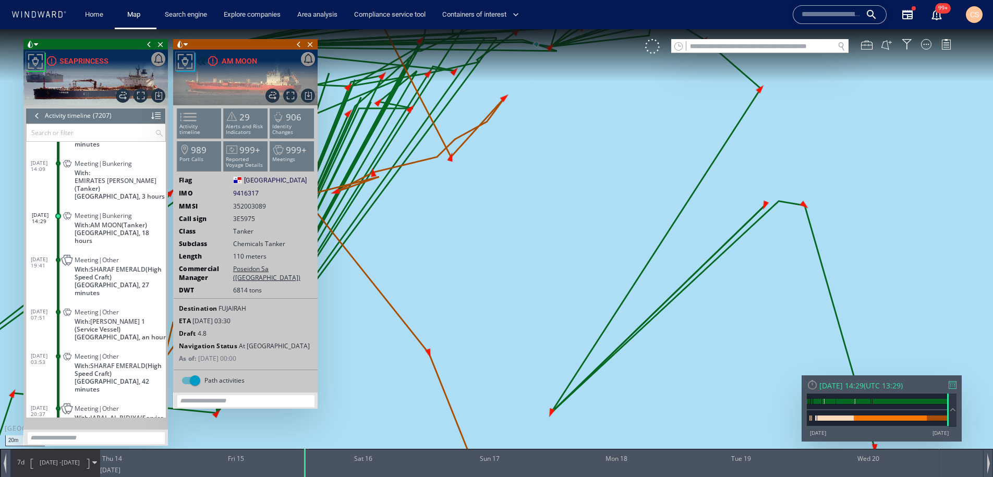
drag, startPoint x: 611, startPoint y: 261, endPoint x: 707, endPoint y: 401, distance: 169.8
click at [707, 401] on canvas "Map" at bounding box center [496, 247] width 993 height 437
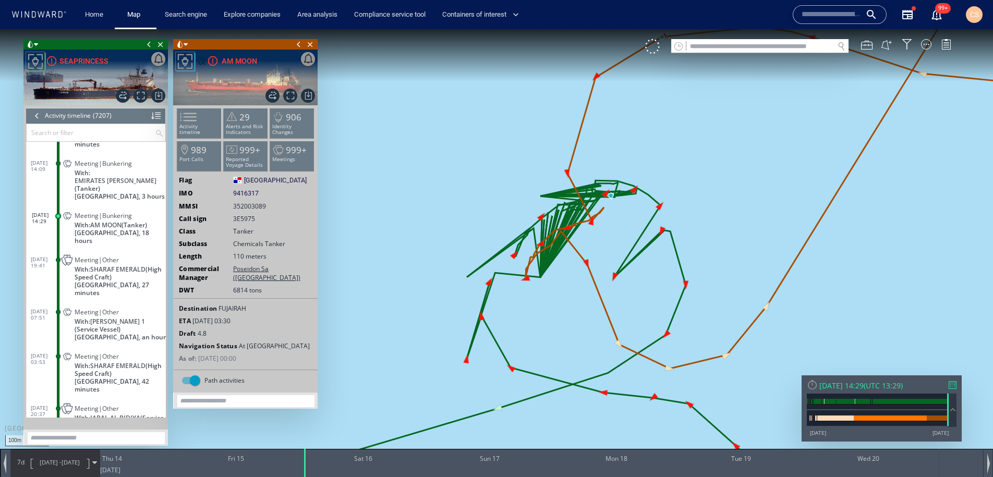
drag, startPoint x: 728, startPoint y: 419, endPoint x: 629, endPoint y: 205, distance: 235.8
click at [629, 205] on canvas "Map" at bounding box center [496, 247] width 993 height 437
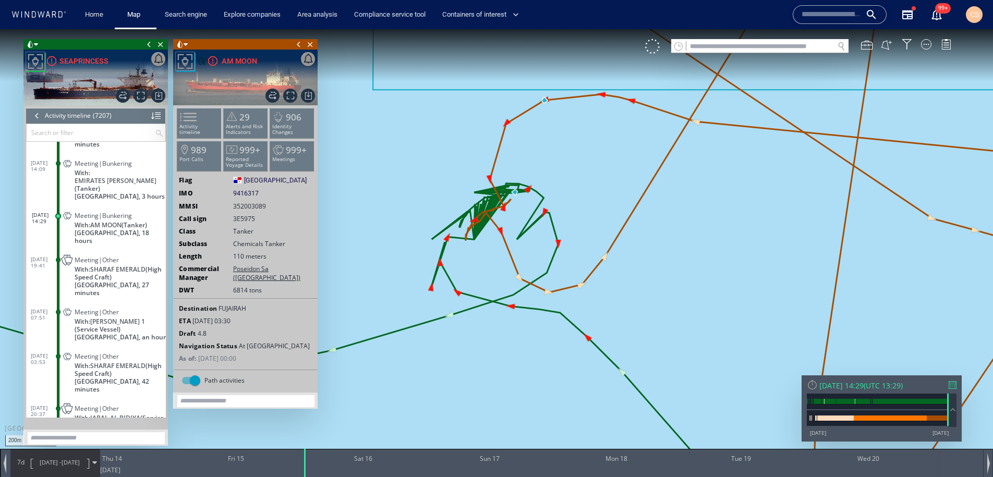
drag, startPoint x: 720, startPoint y: 285, endPoint x: 621, endPoint y: 288, distance: 99.1
click at [621, 288] on canvas "Map" at bounding box center [496, 247] width 993 height 437
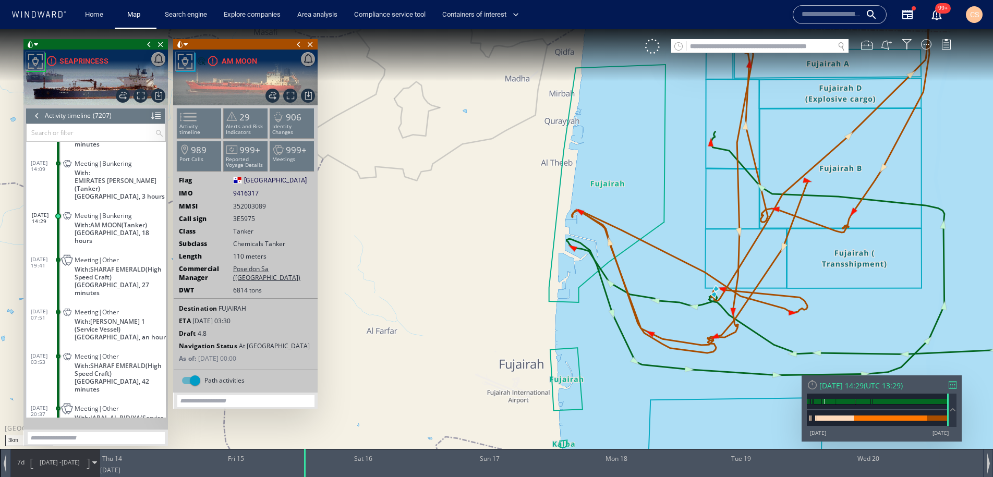
drag, startPoint x: 741, startPoint y: 319, endPoint x: 647, endPoint y: 309, distance: 94.4
click at [647, 309] on canvas "Map" at bounding box center [496, 247] width 993 height 437
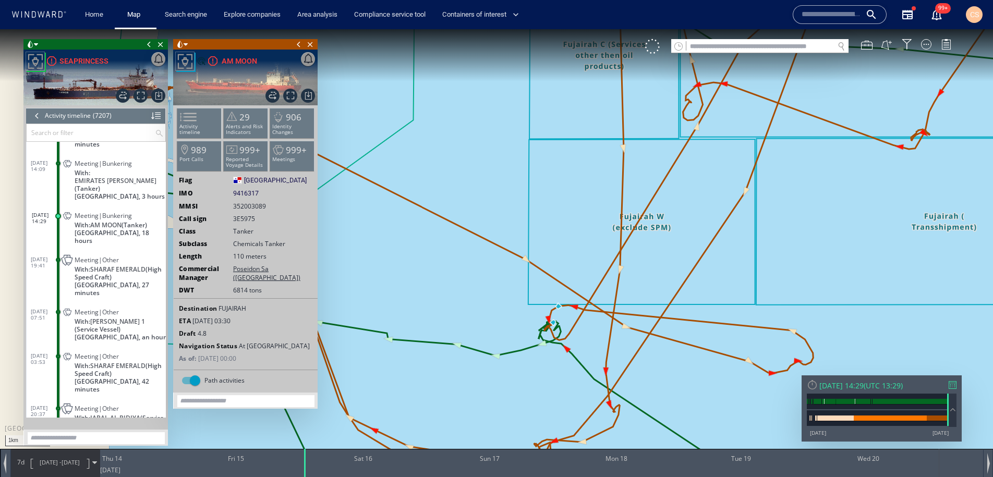
drag, startPoint x: 627, startPoint y: 347, endPoint x: 678, endPoint y: 311, distance: 62.5
click at [679, 309] on canvas "Map" at bounding box center [496, 247] width 993 height 437
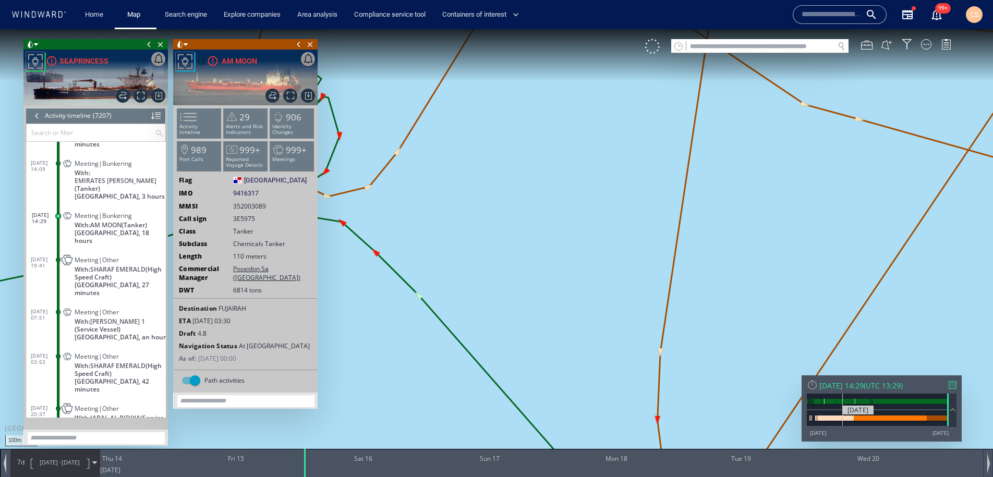
drag, startPoint x: 573, startPoint y: 298, endPoint x: 828, endPoint y: 398, distance: 273.7
click at [842, 29] on div "100m © Mapbox © OpenStreetMap Improve this map 0 0 [DATE] Thu 14 Fri 15 Sat 16 …" at bounding box center [496, 29] width 993 height 0
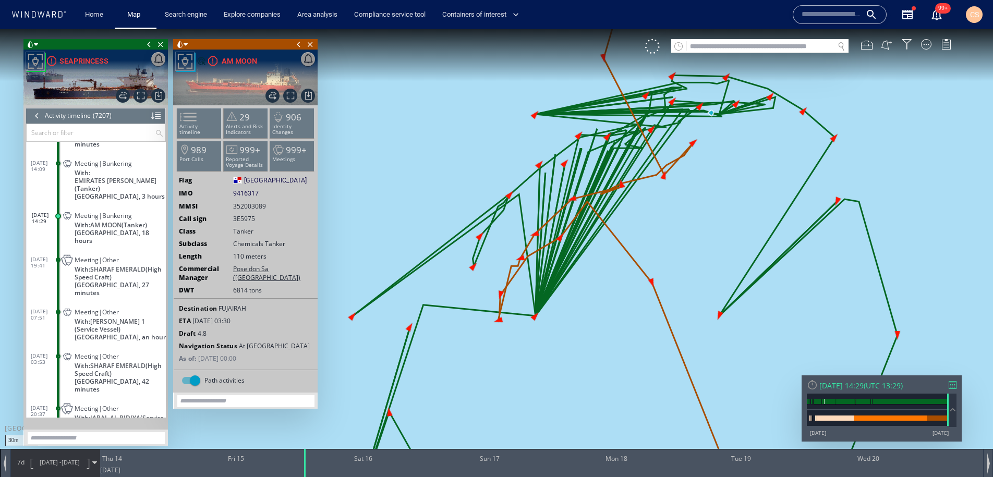
drag, startPoint x: 630, startPoint y: 302, endPoint x: 716, endPoint y: 385, distance: 120.2
click at [716, 385] on canvas "Map" at bounding box center [496, 247] width 993 height 437
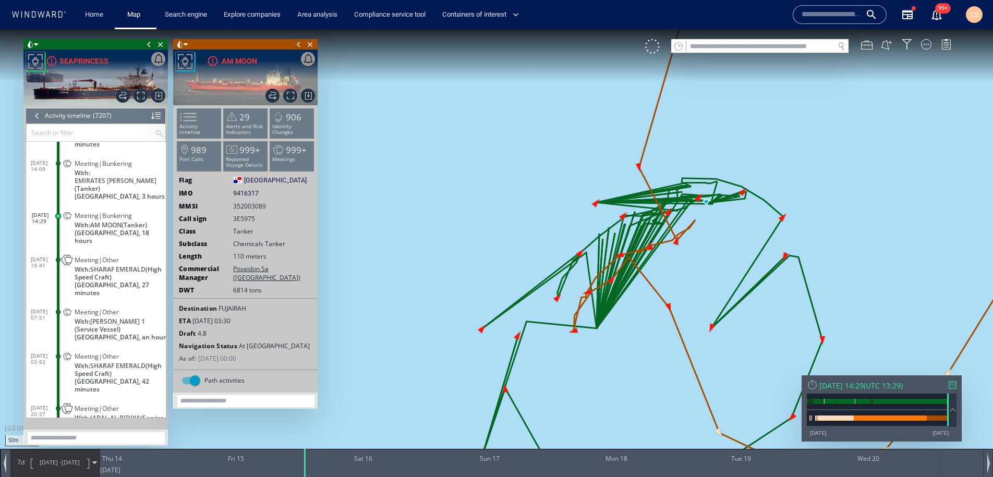
drag, startPoint x: 195, startPoint y: 155, endPoint x: 146, endPoint y: 147, distance: 49.2
click at [195, 155] on span "989" at bounding box center [199, 150] width 16 height 12
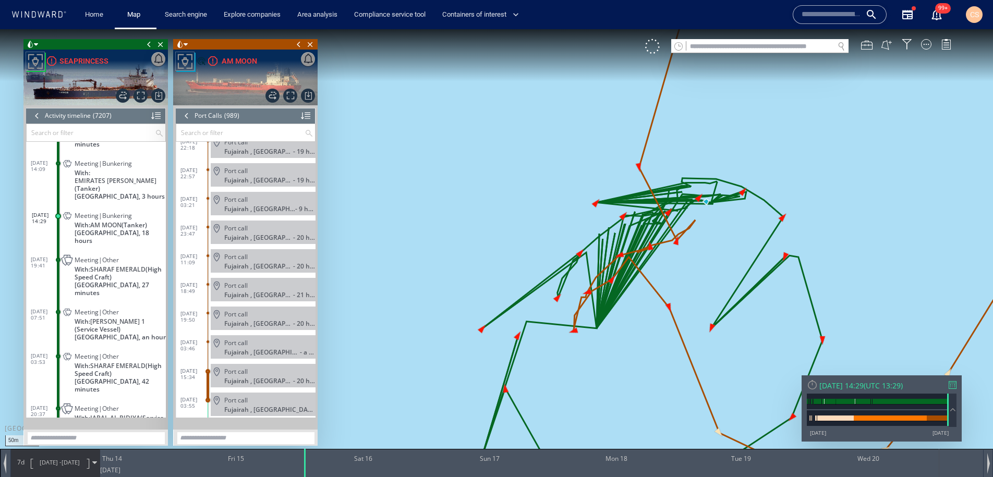
scroll to position [28090, 0]
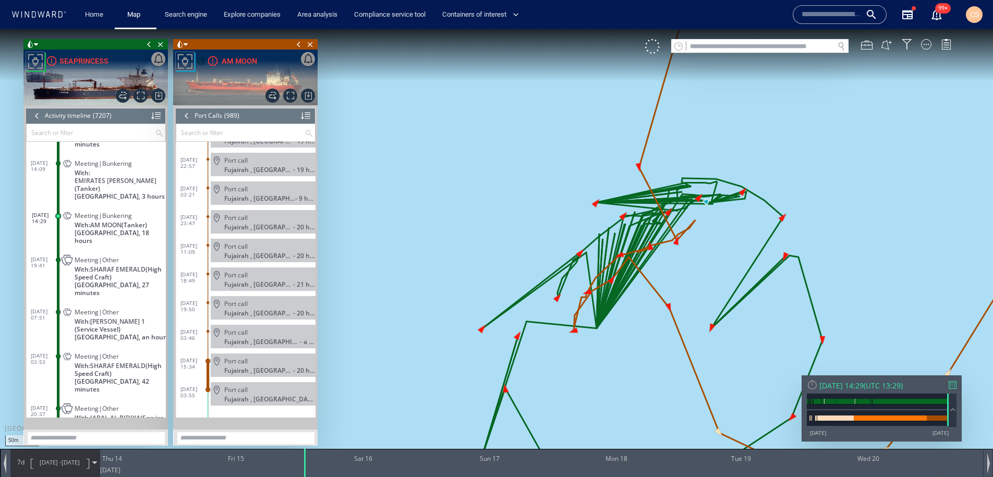
click at [36, 118] on div at bounding box center [36, 116] width 11 height 16
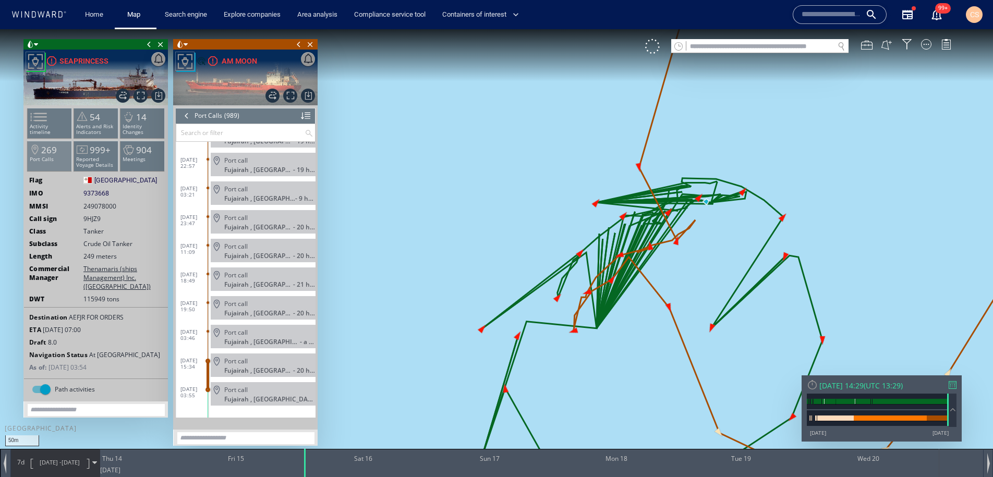
click at [47, 156] on p "Port Calls" at bounding box center [50, 159] width 44 height 6
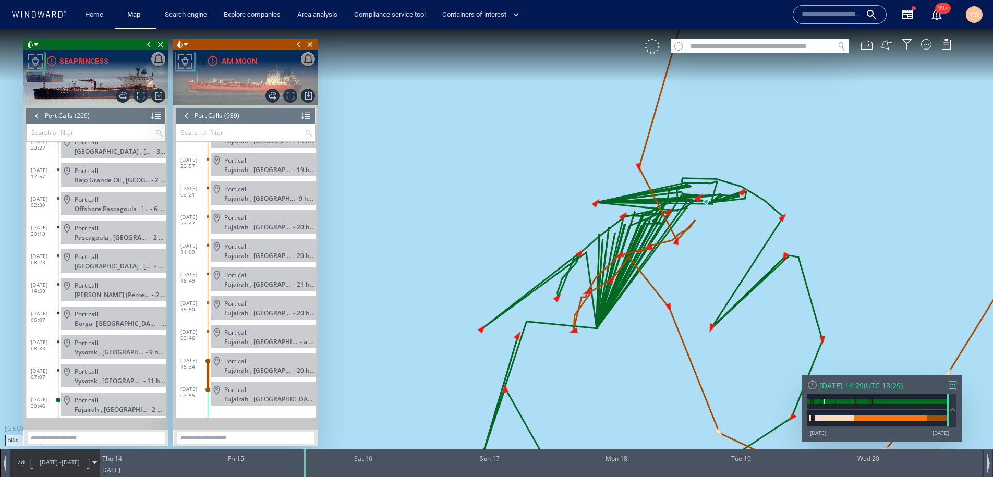
scroll to position [7447, 0]
